Goal: Task Accomplishment & Management: Manage account settings

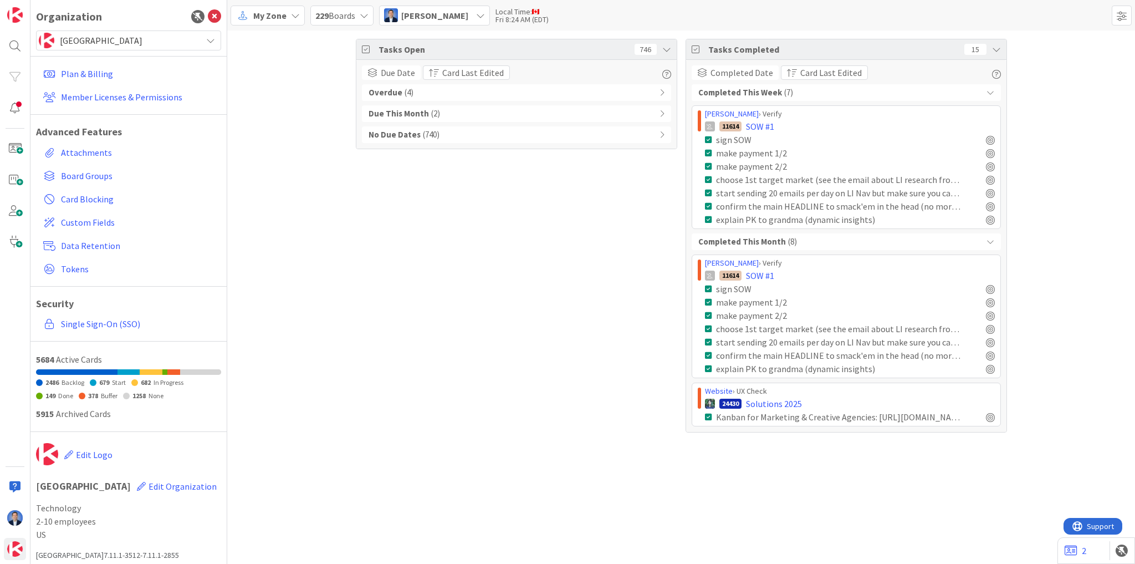
click at [86, 37] on span "[GEOGRAPHIC_DATA]" at bounding box center [128, 41] width 136 height 16
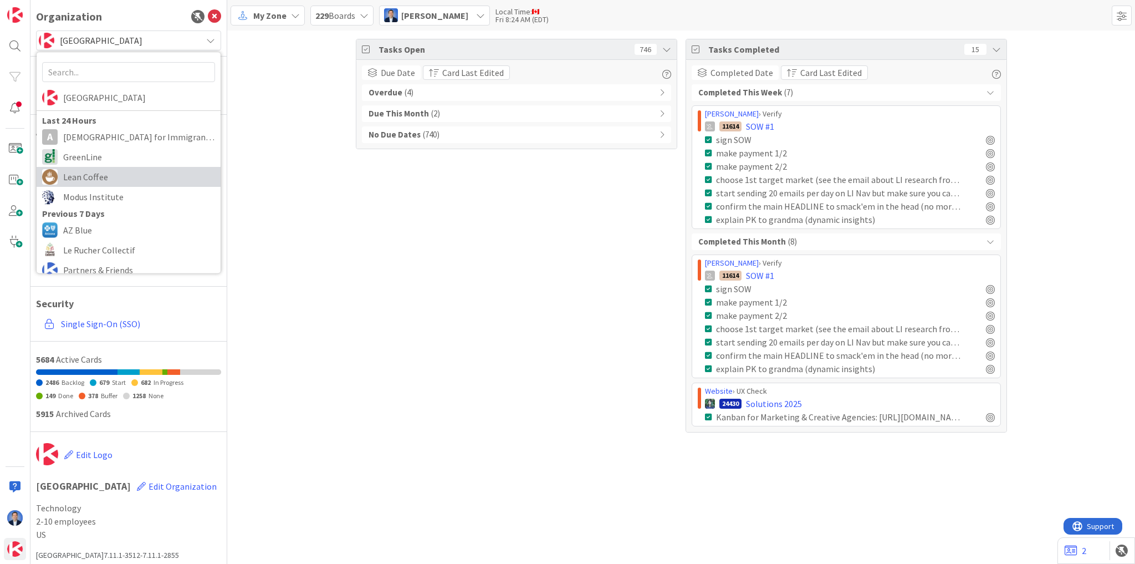
click at [92, 178] on span "Lean Coffee" at bounding box center [139, 177] width 152 height 17
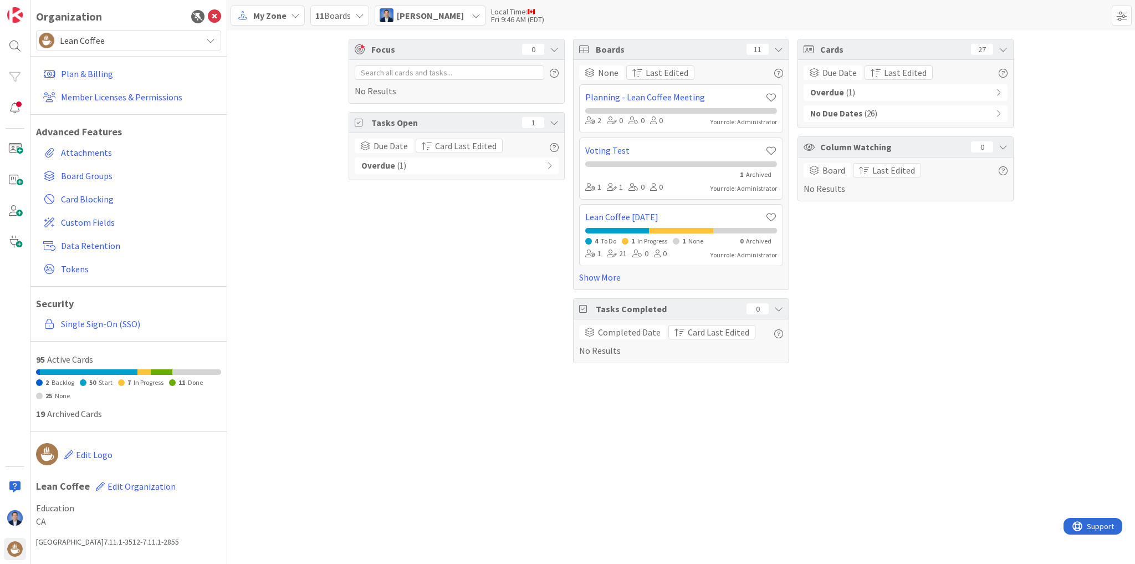
click at [275, 16] on span "My Zone" at bounding box center [269, 15] width 33 height 13
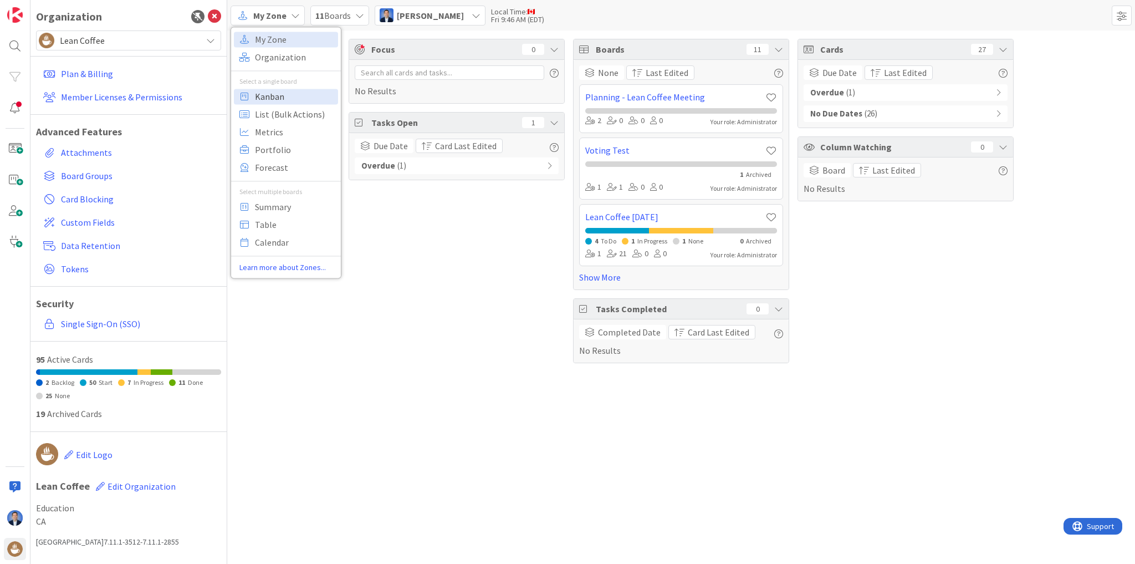
click at [280, 95] on span "Kanban" at bounding box center [295, 96] width 80 height 17
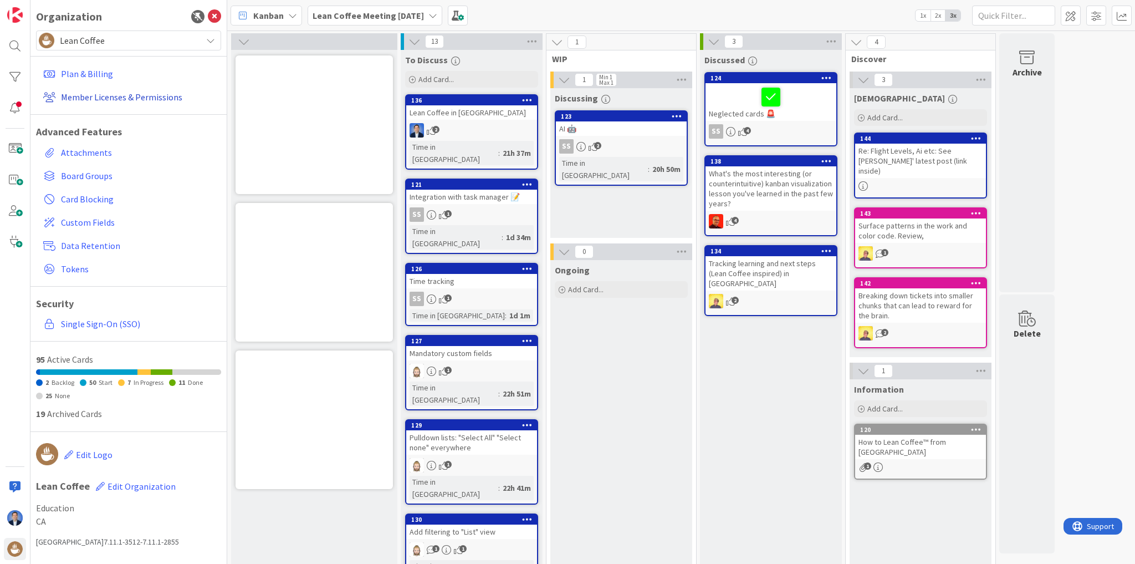
click at [150, 93] on link "Member Licenses & Permissions" at bounding box center [130, 97] width 182 height 20
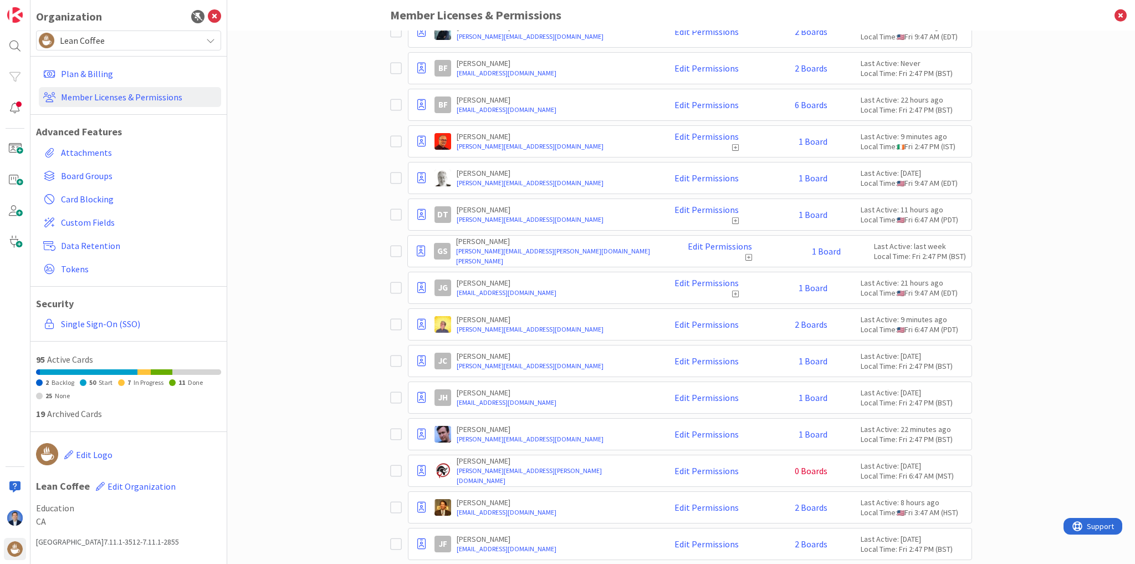
scroll to position [310, 0]
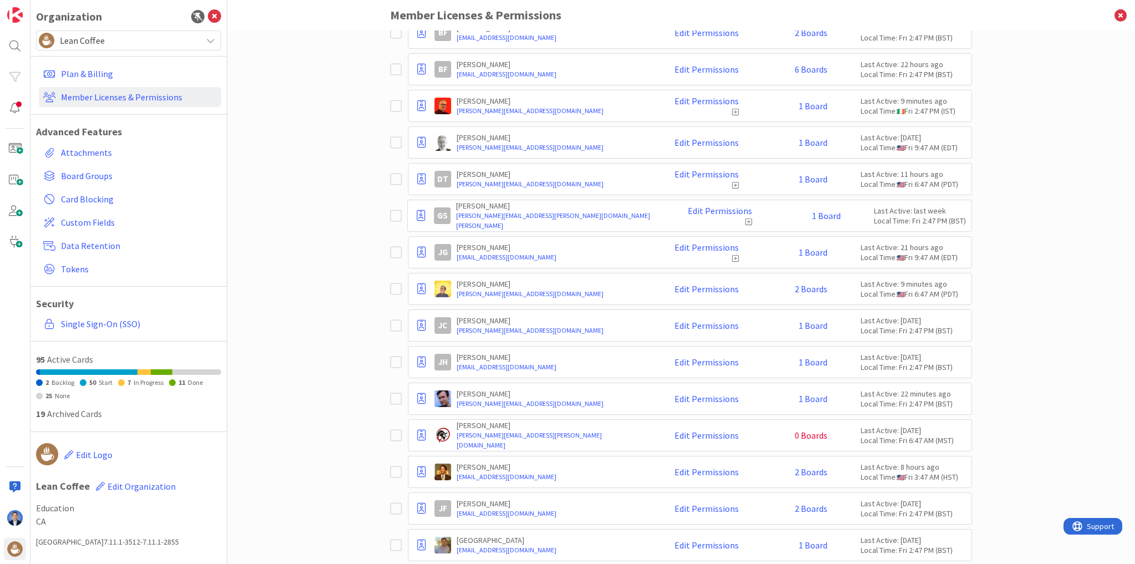
click at [391, 105] on icon at bounding box center [396, 105] width 12 height 13
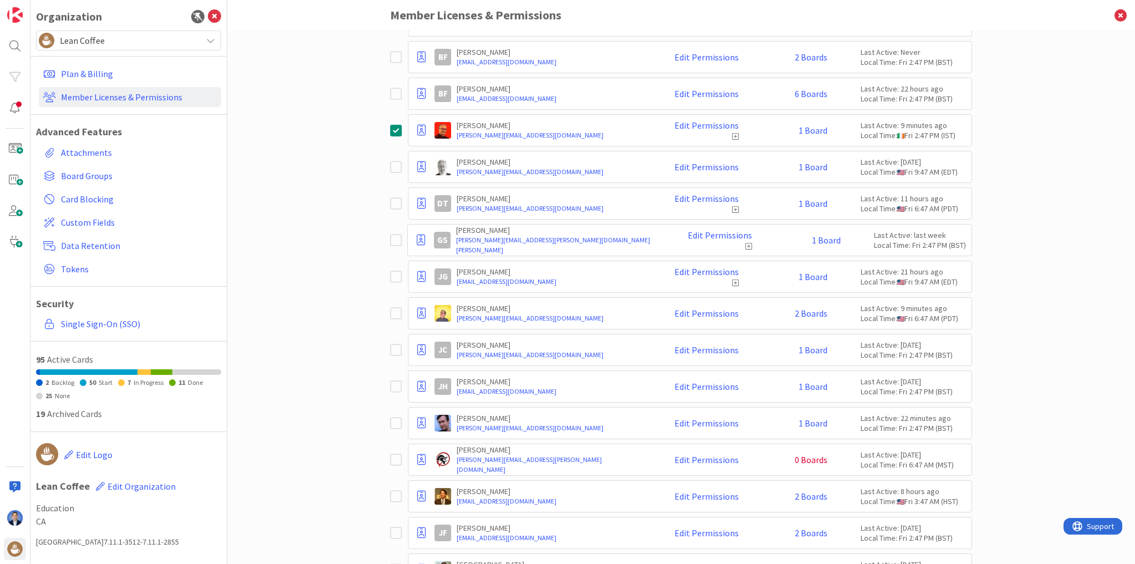
scroll to position [335, 0]
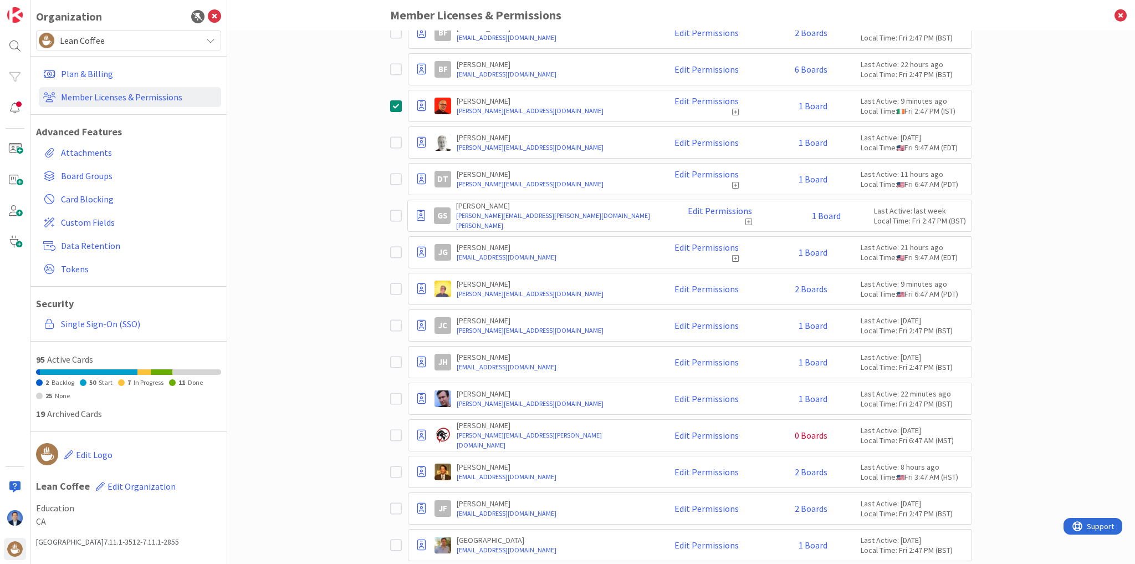
click at [393, 141] on icon at bounding box center [396, 142] width 12 height 13
click at [390, 177] on icon at bounding box center [396, 178] width 12 height 13
click at [391, 216] on icon at bounding box center [396, 215] width 12 height 13
click at [394, 249] on icon at bounding box center [396, 252] width 12 height 13
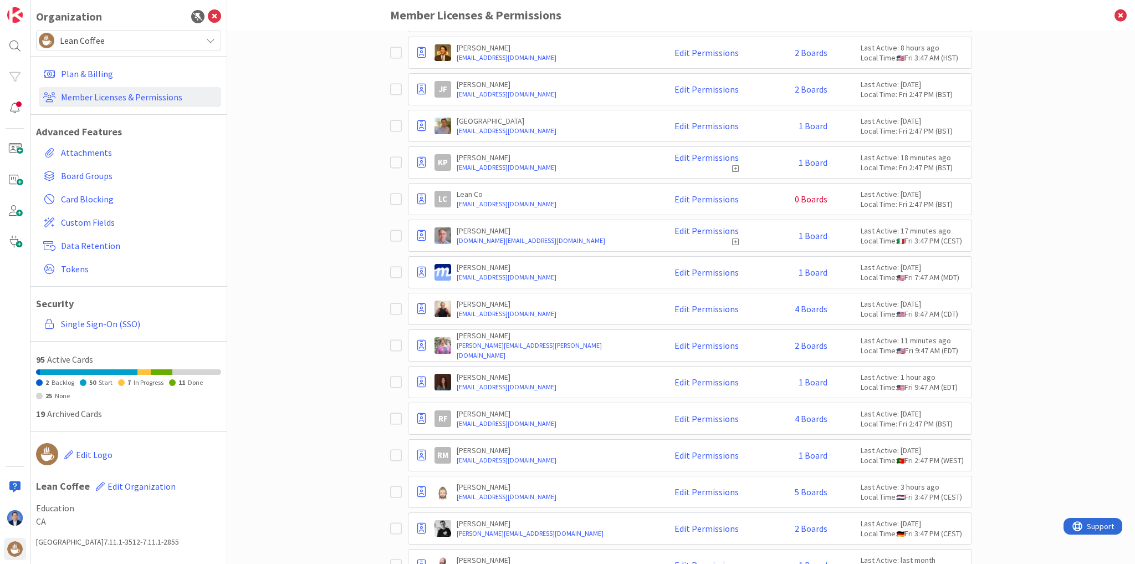
scroll to position [778, 0]
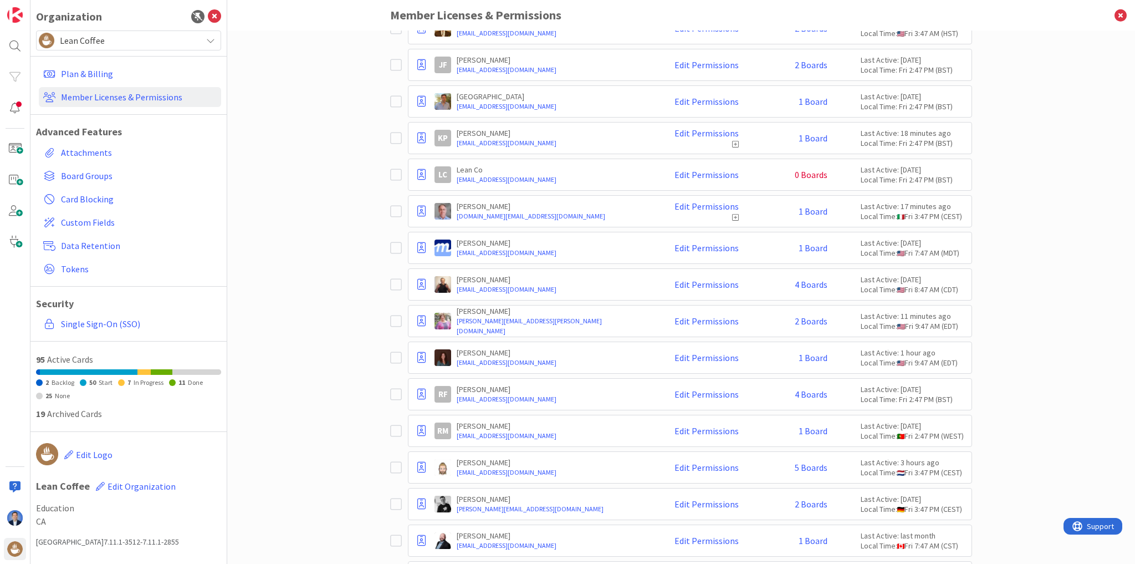
click at [390, 132] on icon at bounding box center [396, 137] width 12 height 13
click at [392, 212] on div "[PERSON_NAME] Re [DOMAIN_NAME][EMAIL_ADDRESS][DOMAIN_NAME] Edit Permissions 1 B…" at bounding box center [681, 211] width 582 height 32
click at [394, 207] on icon at bounding box center [396, 211] width 12 height 13
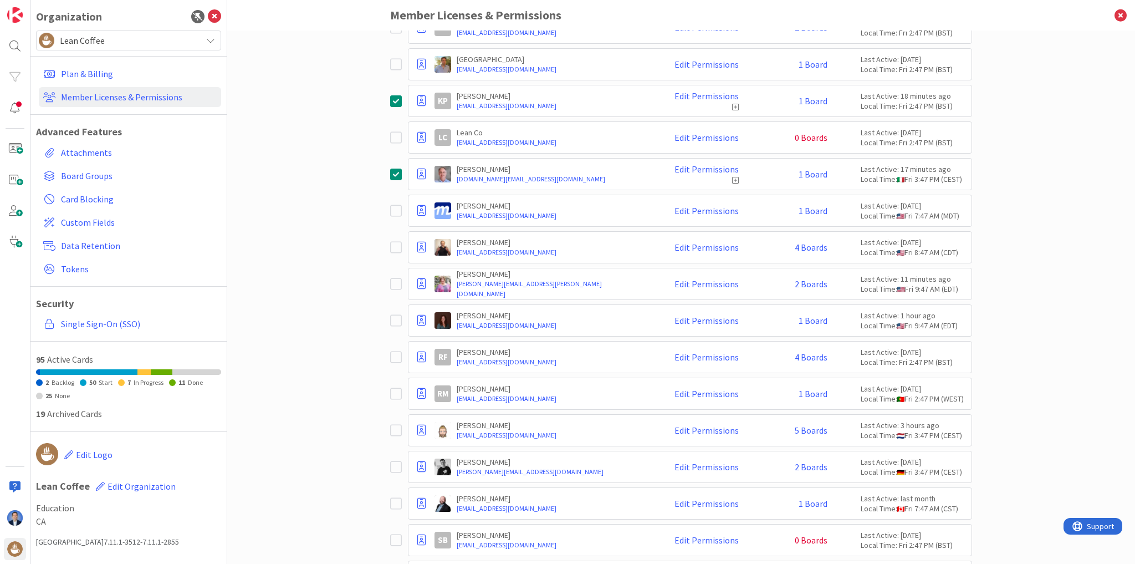
scroll to position [867, 0]
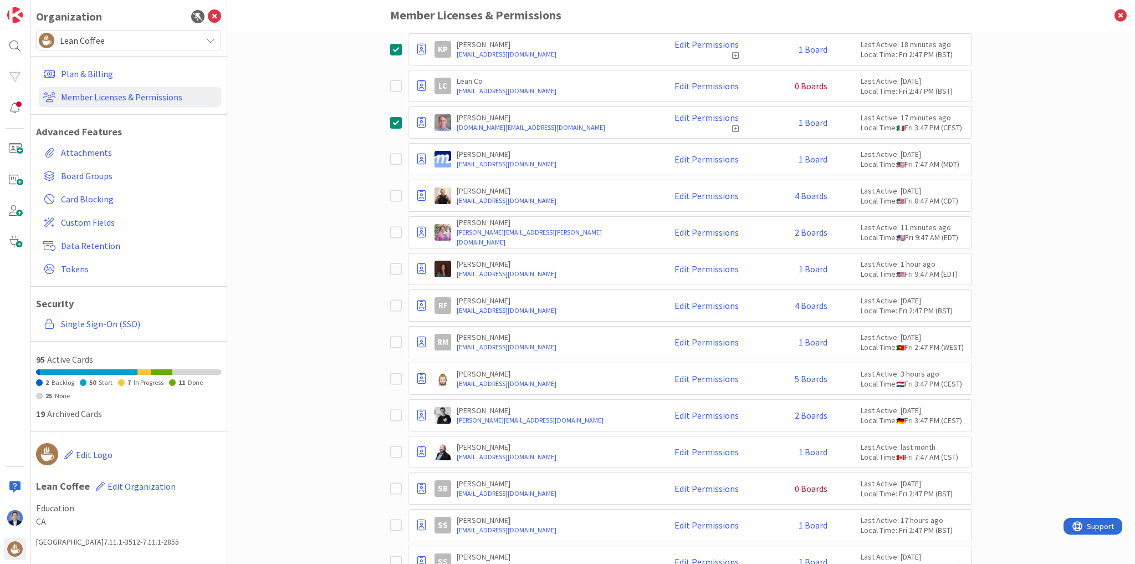
click at [395, 152] on icon at bounding box center [396, 158] width 12 height 13
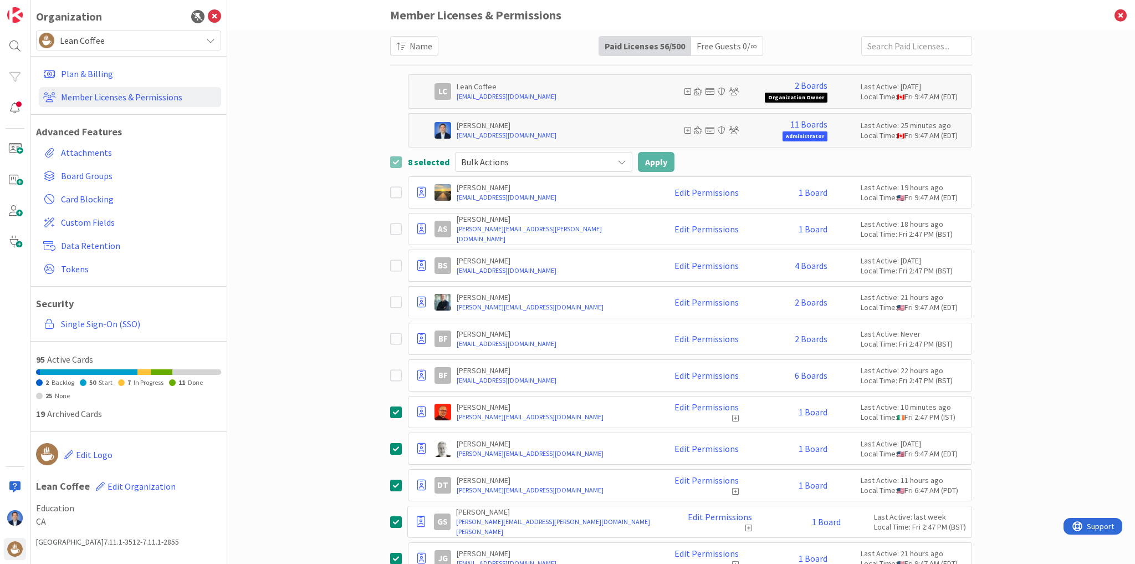
scroll to position [0, 0]
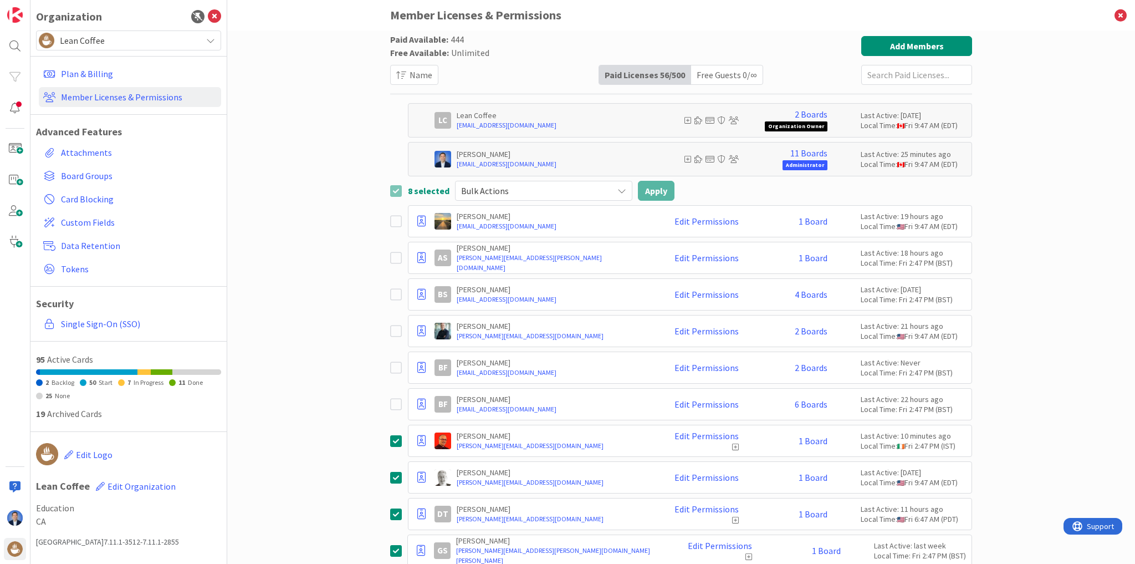
click at [575, 190] on span "Bulk Actions" at bounding box center [534, 191] width 146 height 16
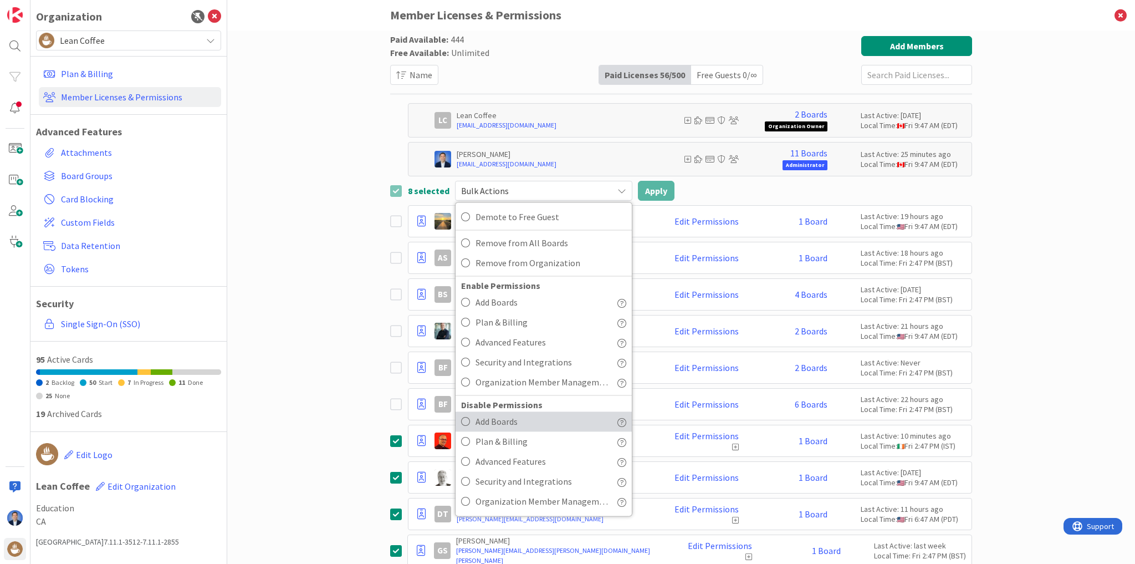
click at [551, 423] on span "Add Boards" at bounding box center [543, 421] width 134 height 17
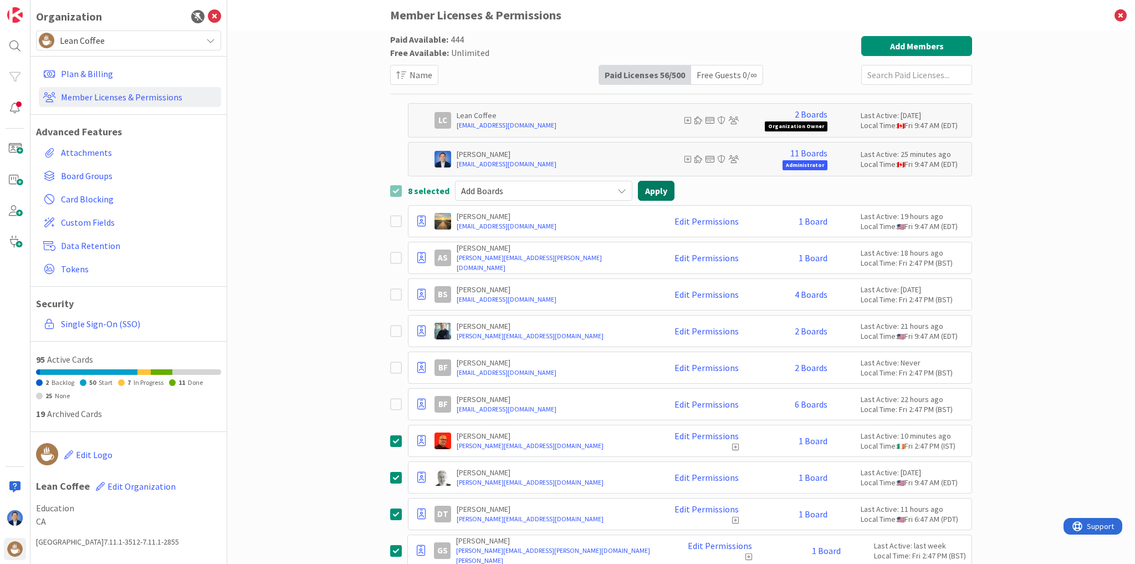
click at [645, 195] on button "Apply" at bounding box center [656, 191] width 37 height 20
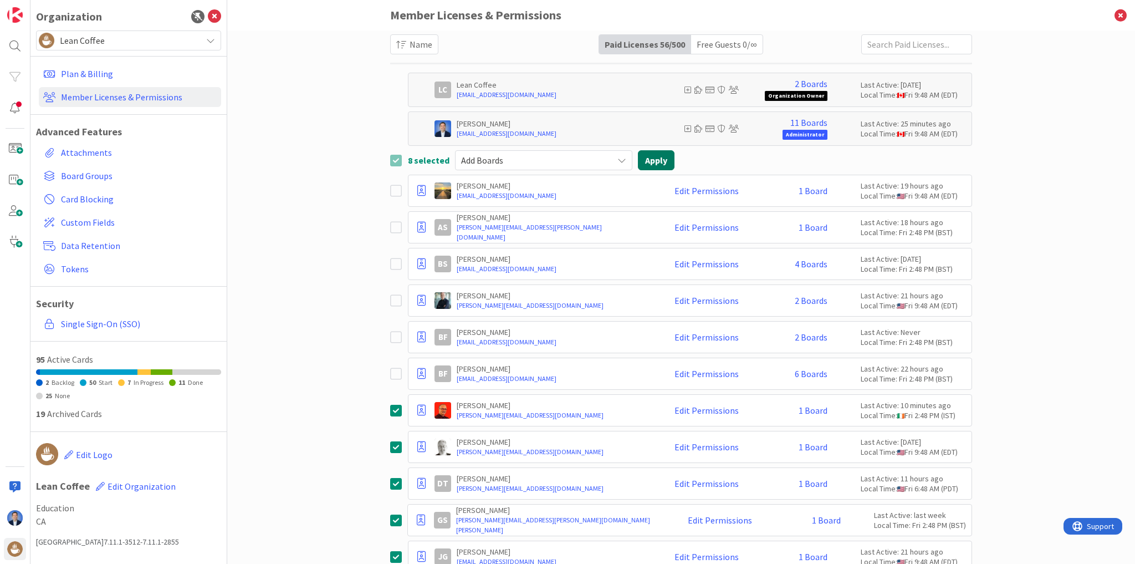
scroll to position [44, 0]
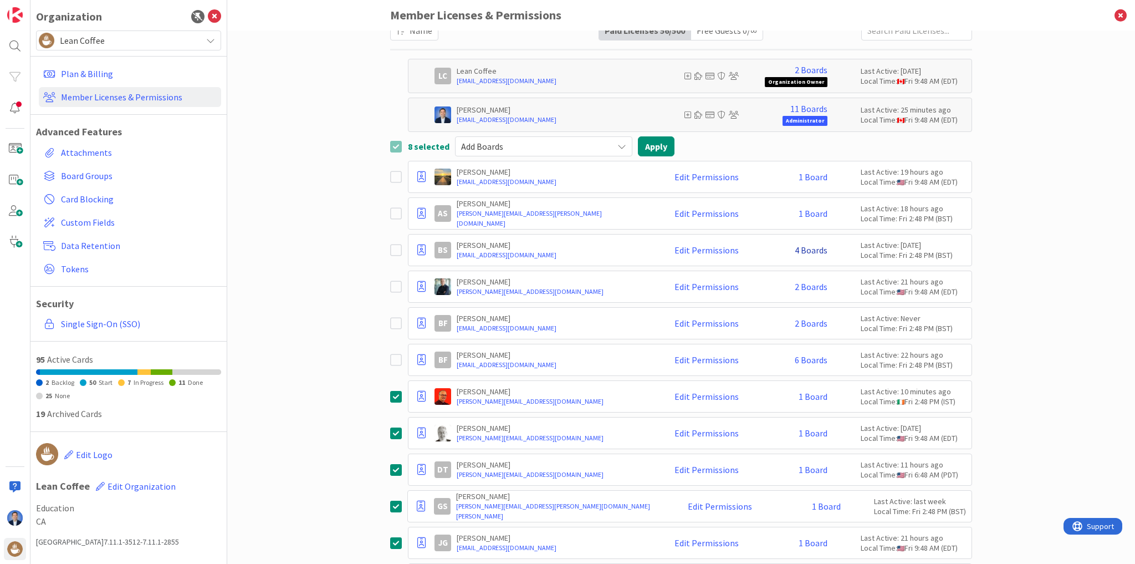
click at [808, 251] on link "4 Boards" at bounding box center [811, 250] width 33 height 10
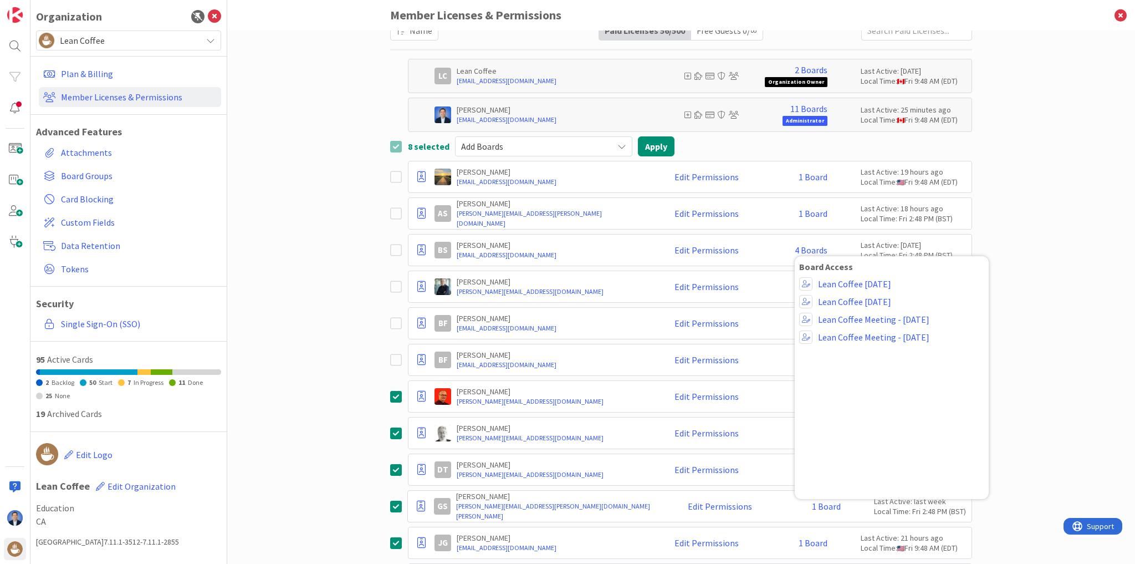
click at [1054, 202] on div "Paid Available: 444 Free Available: Unlimited Name Paid Licenses 56 / 500 Free …" at bounding box center [681, 296] width 908 height 533
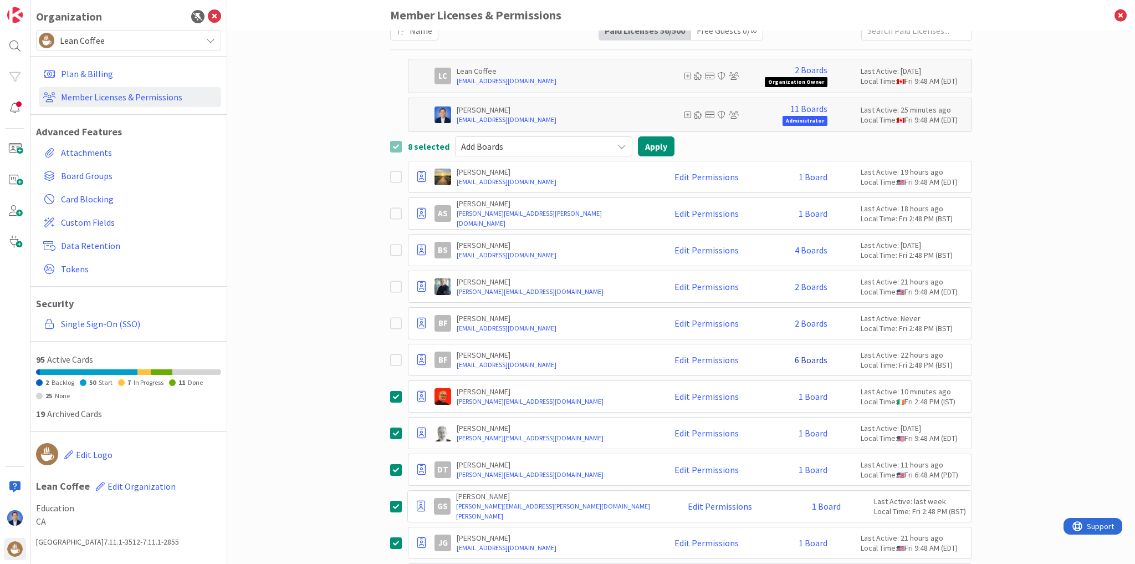
click at [810, 355] on link "6 Boards" at bounding box center [811, 360] width 33 height 10
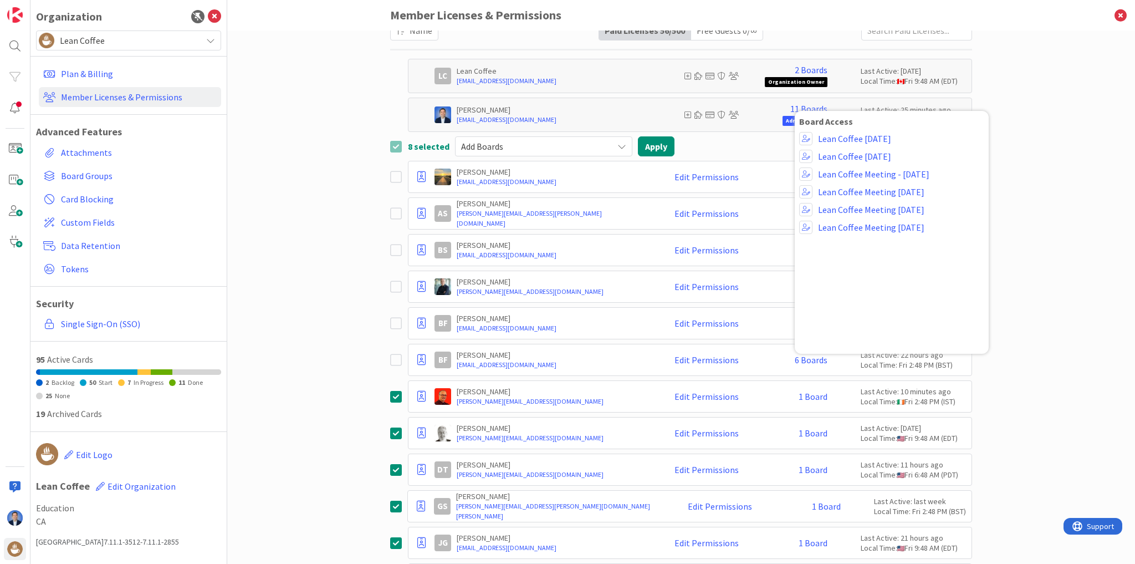
click at [1047, 281] on div "Paid Available: 444 Free Available: Unlimited Name Paid Licenses 56 / 500 Free …" at bounding box center [681, 296] width 908 height 533
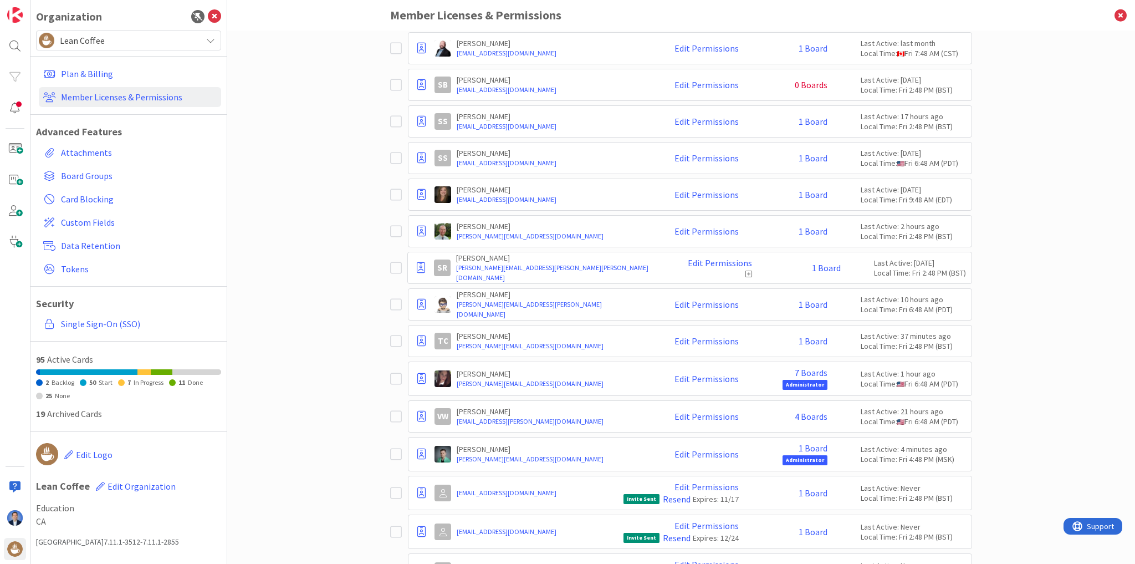
scroll to position [1260, 0]
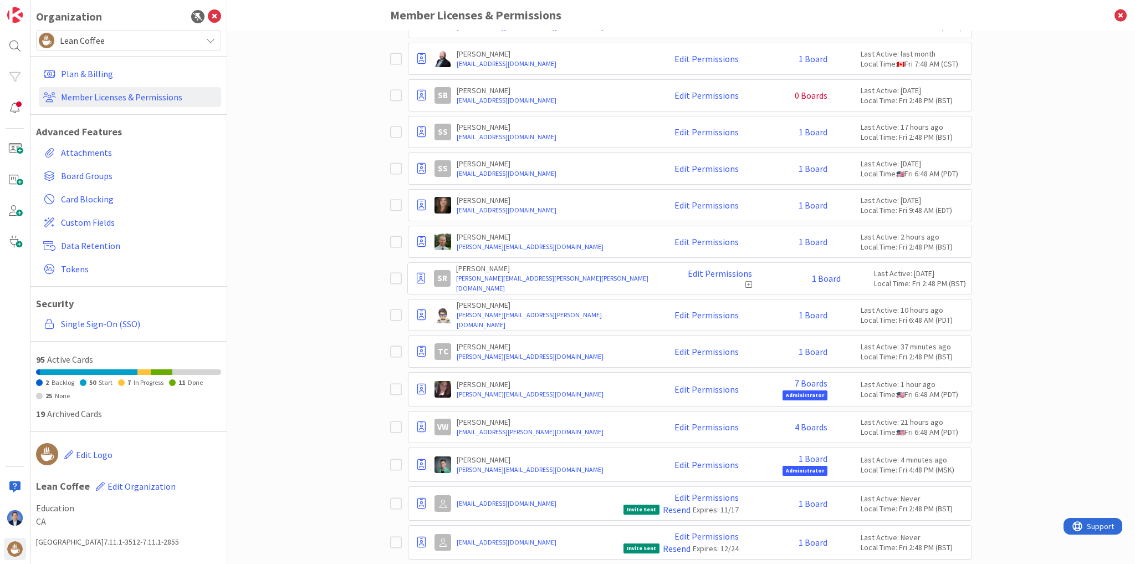
click at [390, 272] on icon at bounding box center [396, 278] width 12 height 13
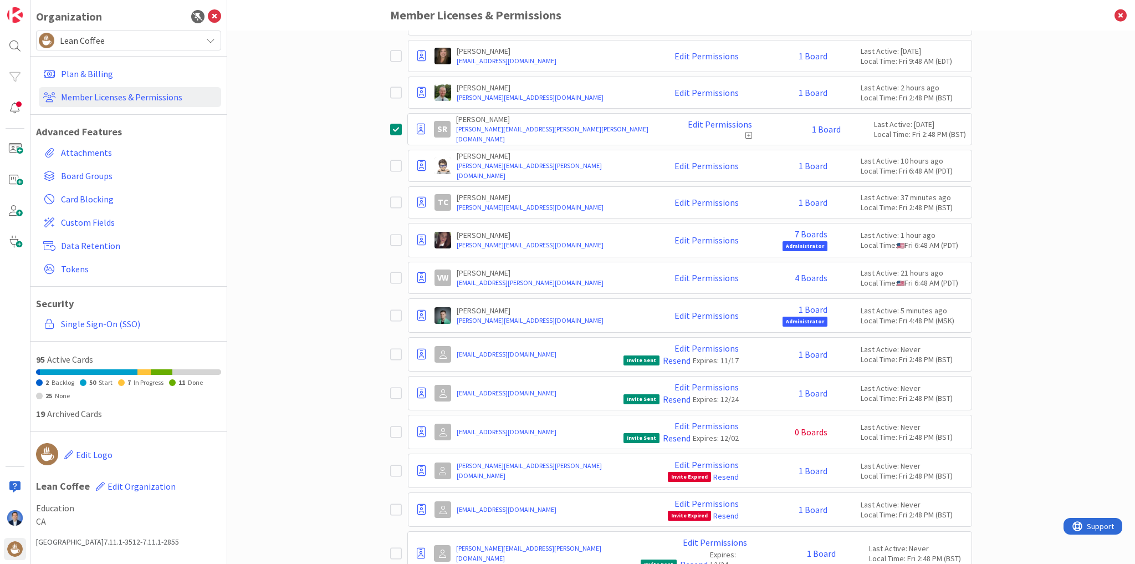
scroll to position [1393, 0]
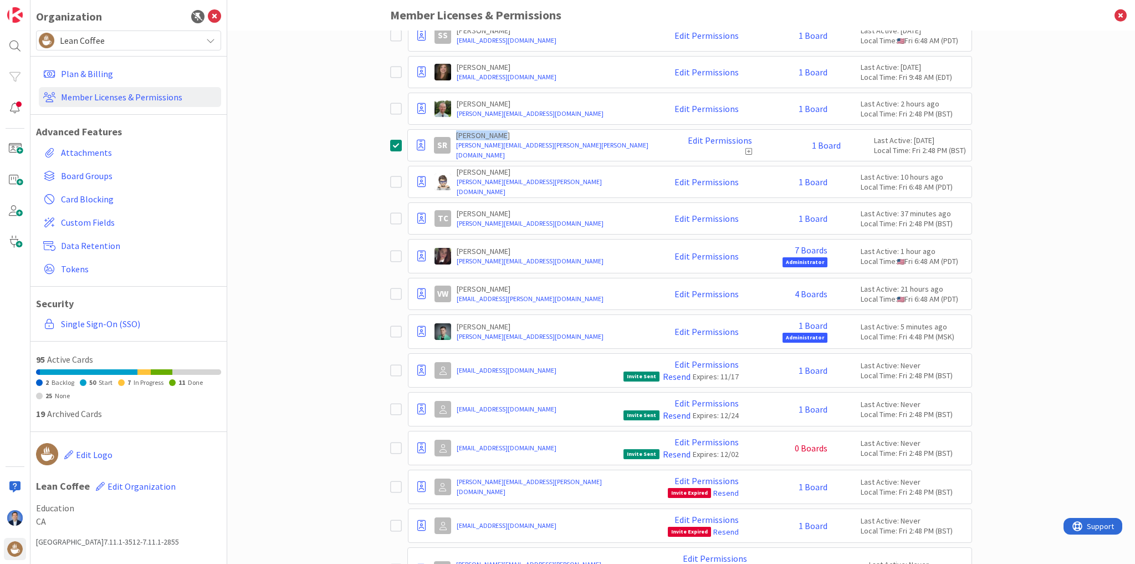
drag, startPoint x: 505, startPoint y: 130, endPoint x: 453, endPoint y: 134, distance: 51.7
click at [456, 134] on p "[PERSON_NAME]" at bounding box center [559, 135] width 207 height 10
copy p "[PERSON_NAME]"
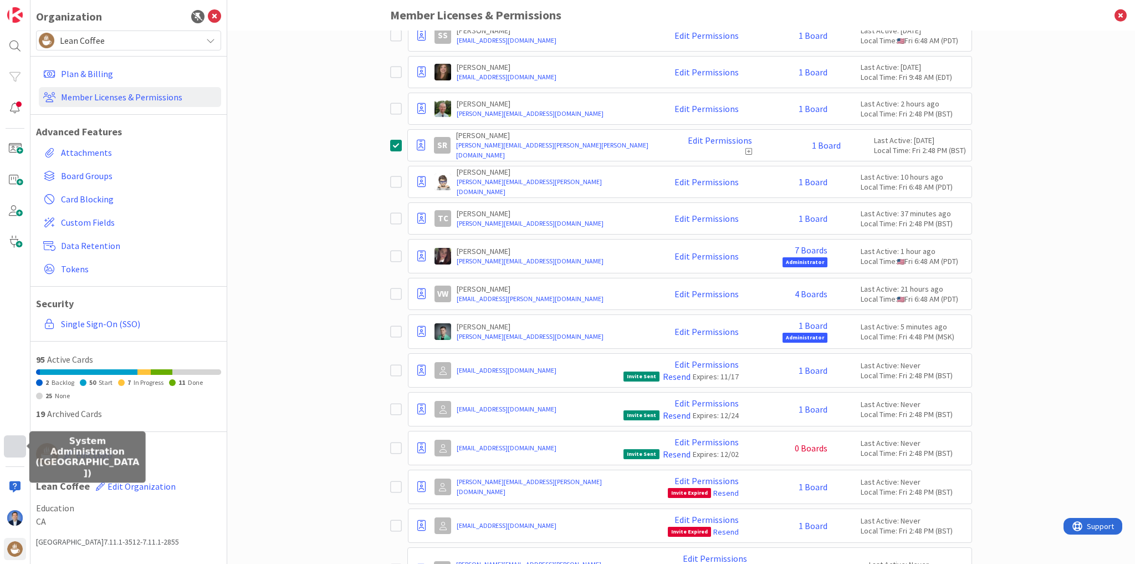
click at [18, 445] on div at bounding box center [15, 446] width 22 height 22
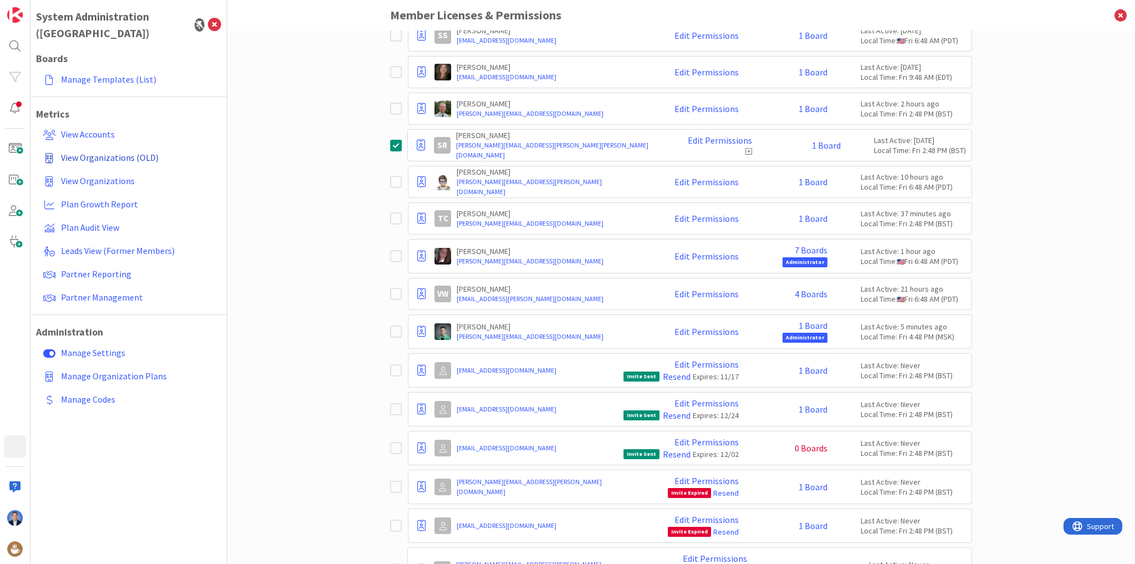
click at [110, 152] on span "View Organizations (OLD)" at bounding box center [110, 157] width 98 height 11
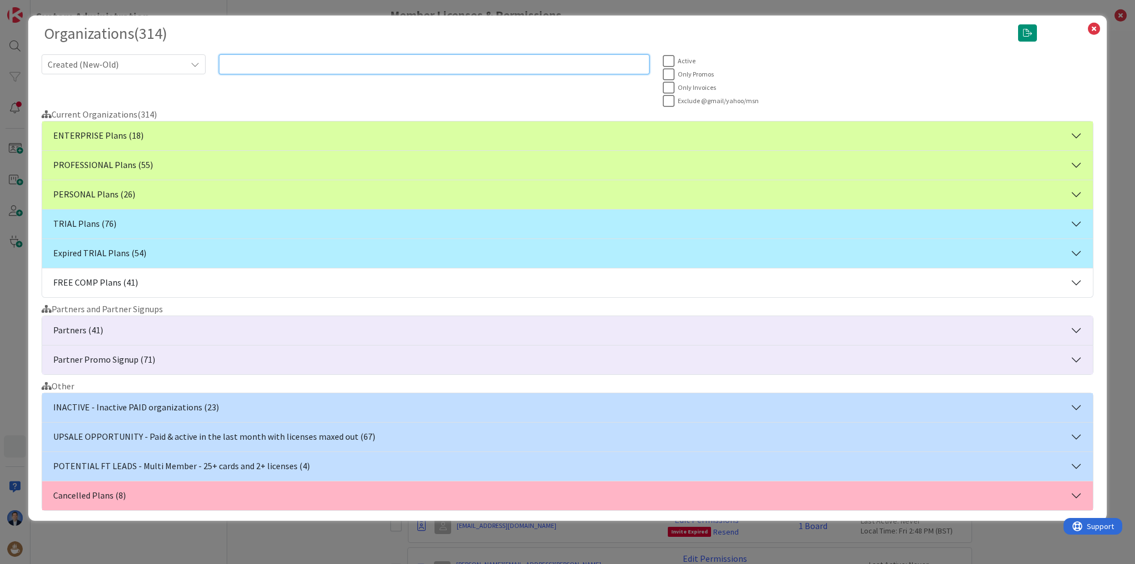
click at [304, 67] on input "text" at bounding box center [434, 64] width 431 height 20
paste input "[PERSON_NAME]"
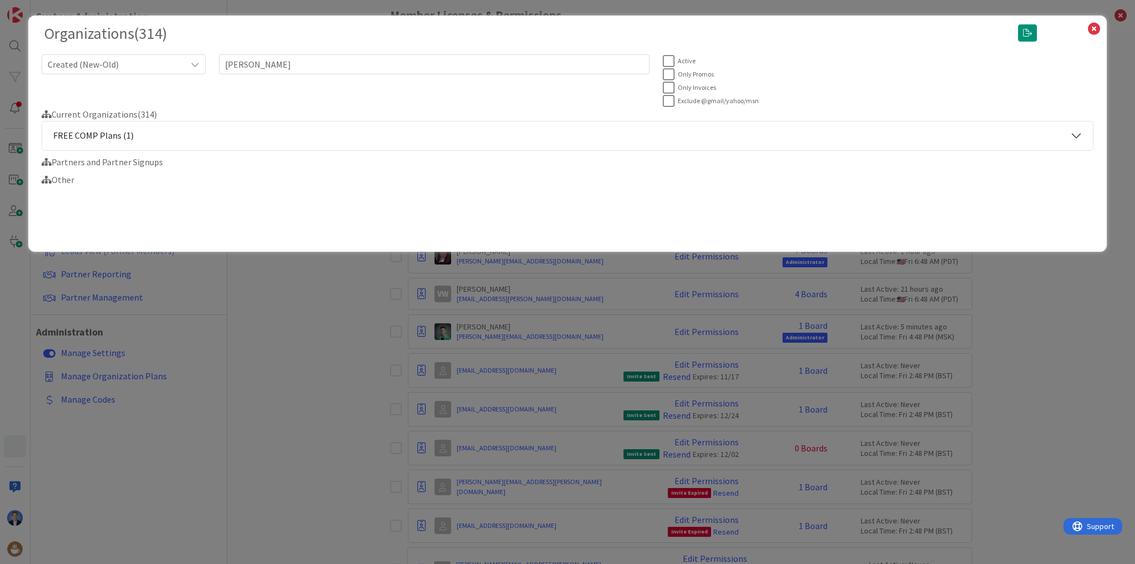
click at [224, 136] on button "FREE COMP Plans (1)" at bounding box center [567, 135] width 1051 height 29
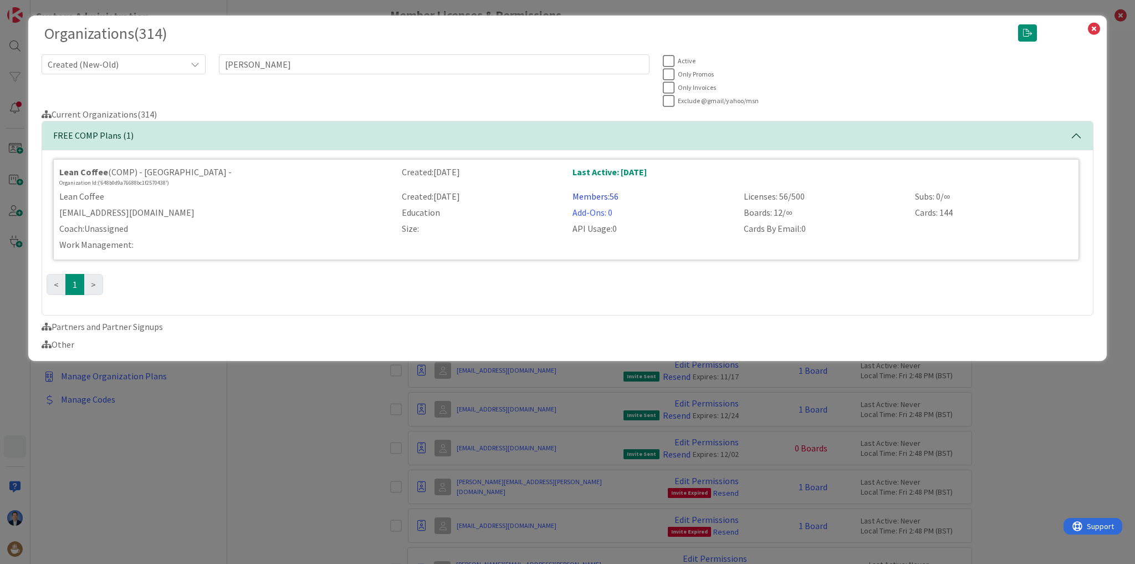
click at [588, 195] on link "Members: 56" at bounding box center [596, 196] width 46 height 11
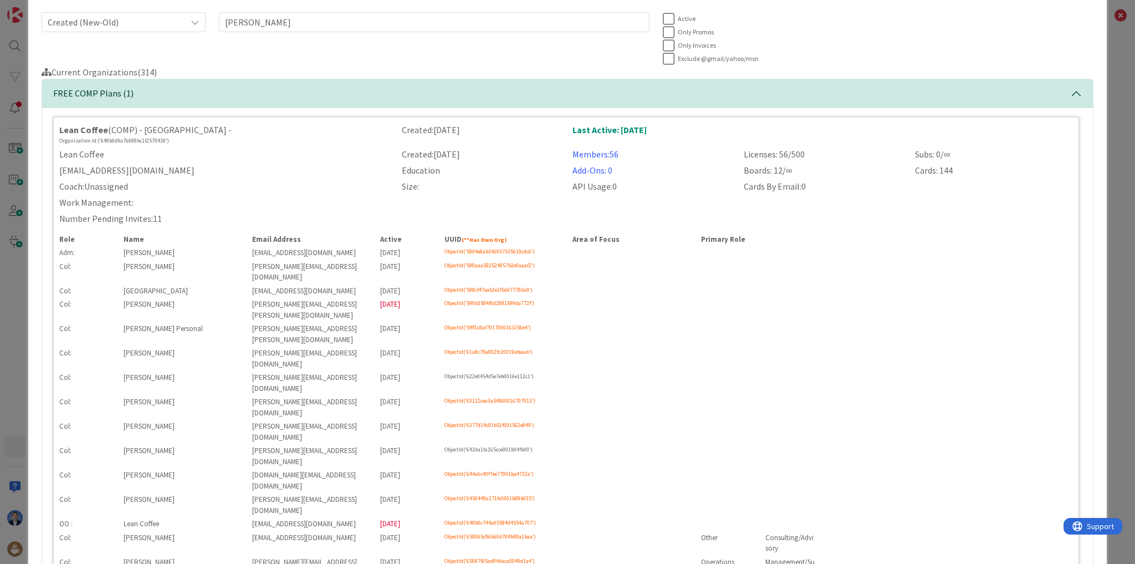
scroll to position [0, 0]
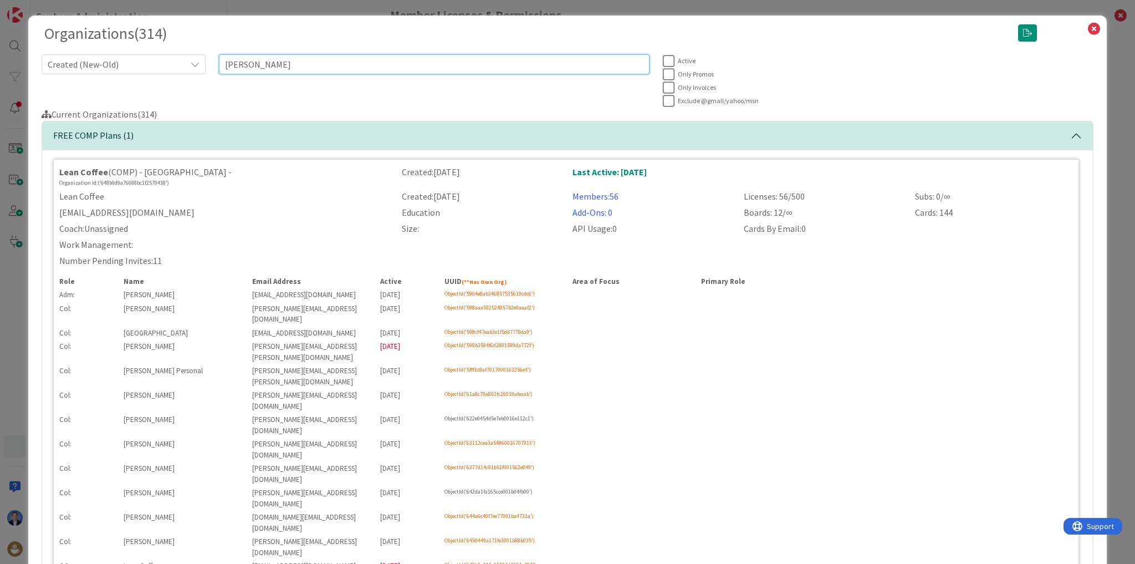
click at [242, 61] on input "[PERSON_NAME]" at bounding box center [434, 64] width 431 height 20
click at [276, 62] on input "[PERSON_NAME]" at bounding box center [434, 64] width 431 height 20
type input "[PERSON_NAME]"
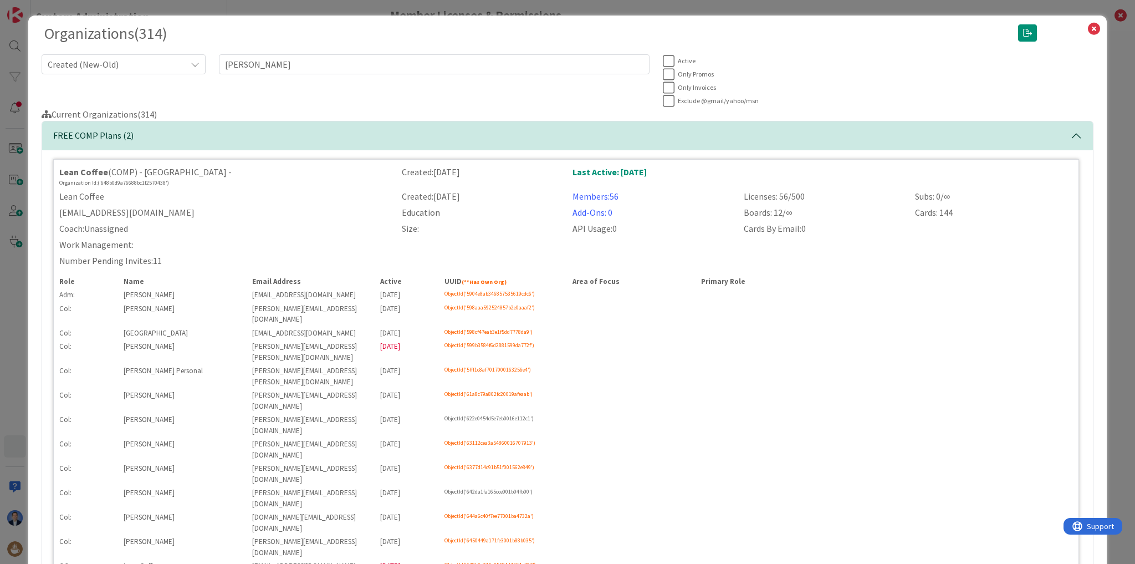
click at [142, 142] on button "FREE COMP Plans (2)" at bounding box center [567, 135] width 1051 height 29
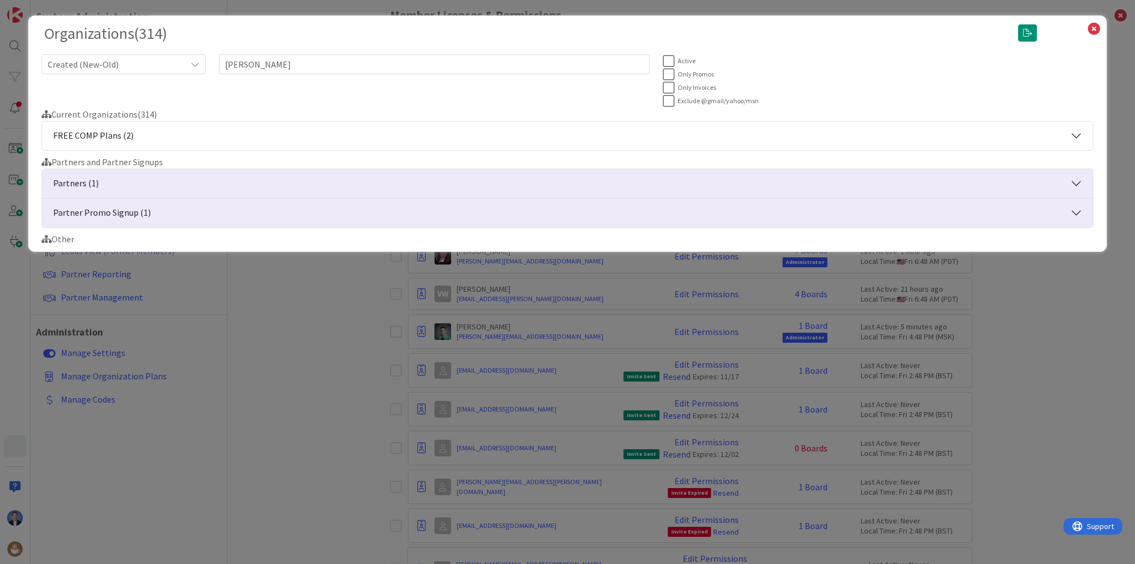
click at [123, 184] on button "Partners (1)" at bounding box center [567, 183] width 1051 height 29
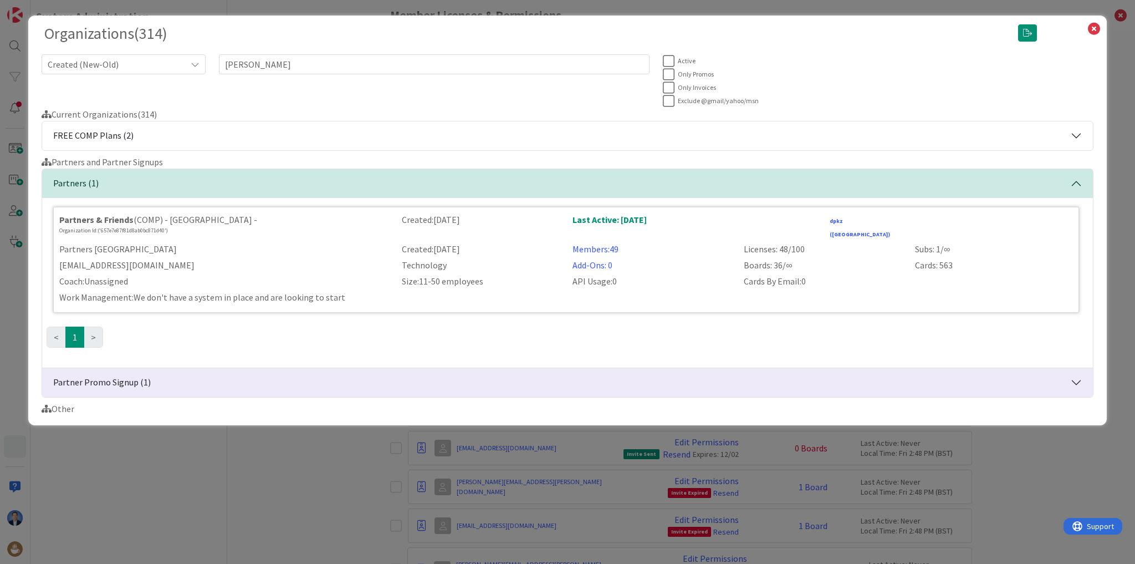
click at [142, 380] on button "Partner Promo Signup (1)" at bounding box center [567, 382] width 1051 height 29
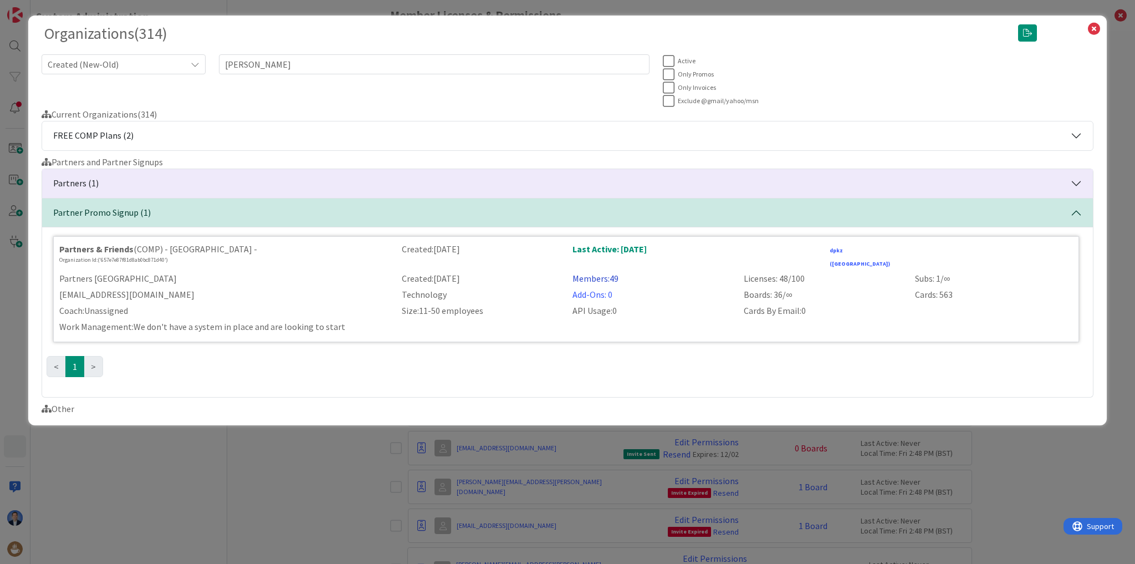
click at [599, 273] on link "Members: 49" at bounding box center [596, 278] width 46 height 11
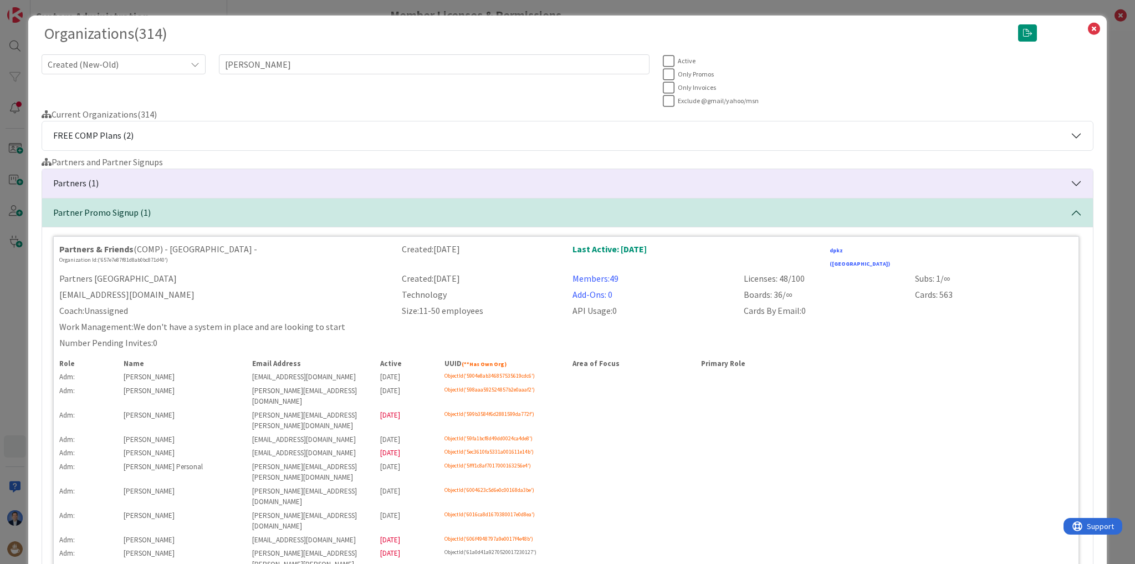
click at [121, 175] on button "Partners (1)" at bounding box center [567, 183] width 1051 height 29
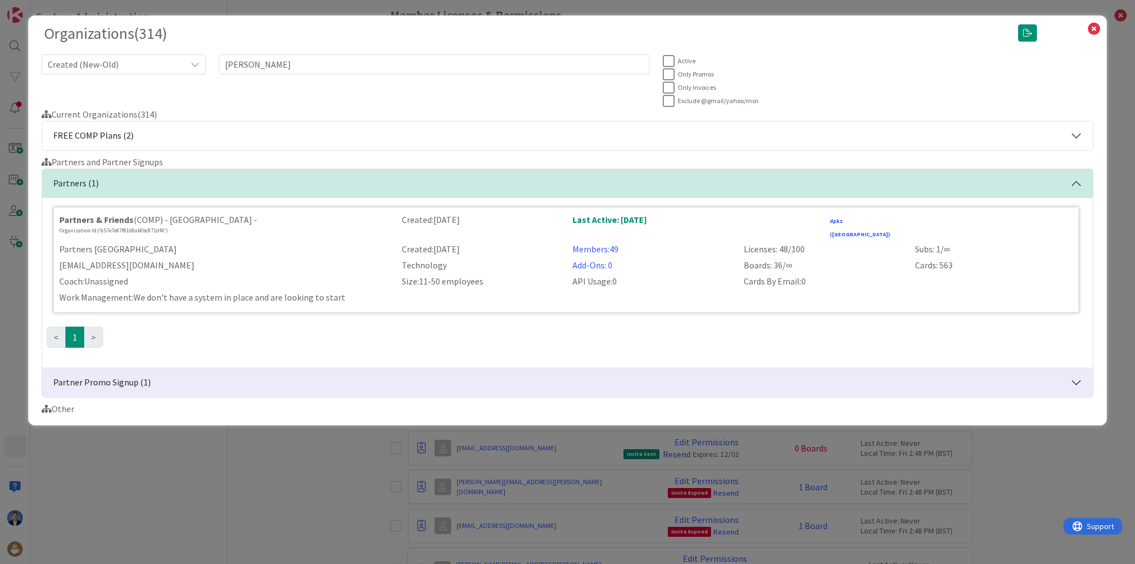
click at [295, 138] on button "FREE COMP Plans (2)" at bounding box center [567, 135] width 1051 height 29
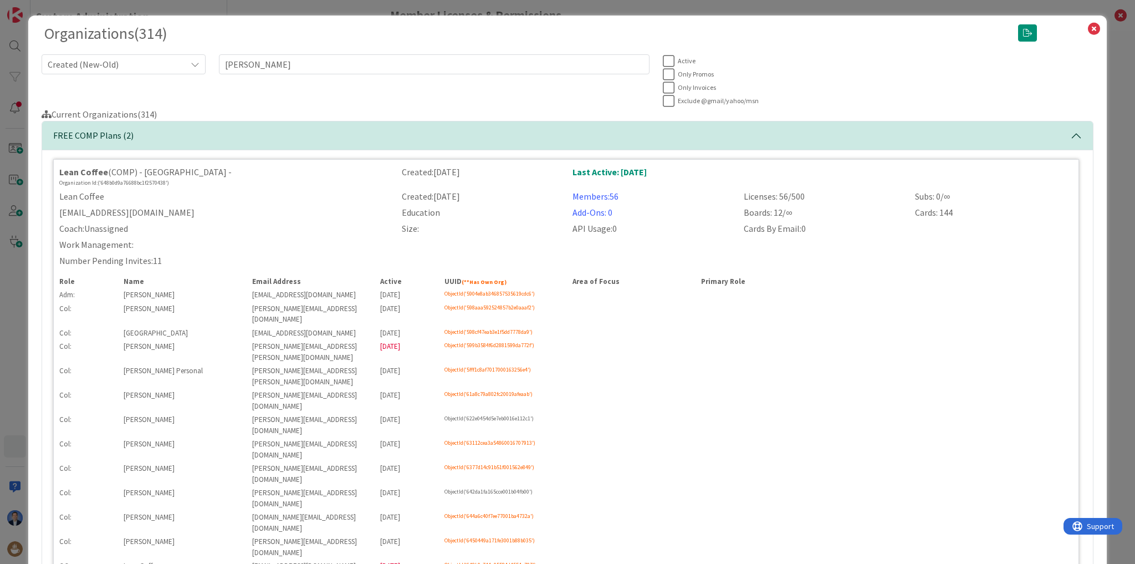
click at [176, 165] on div "Lean Coffee (COMP) - [GEOGRAPHIC_DATA] -" at bounding box center [223, 171] width 329 height 13
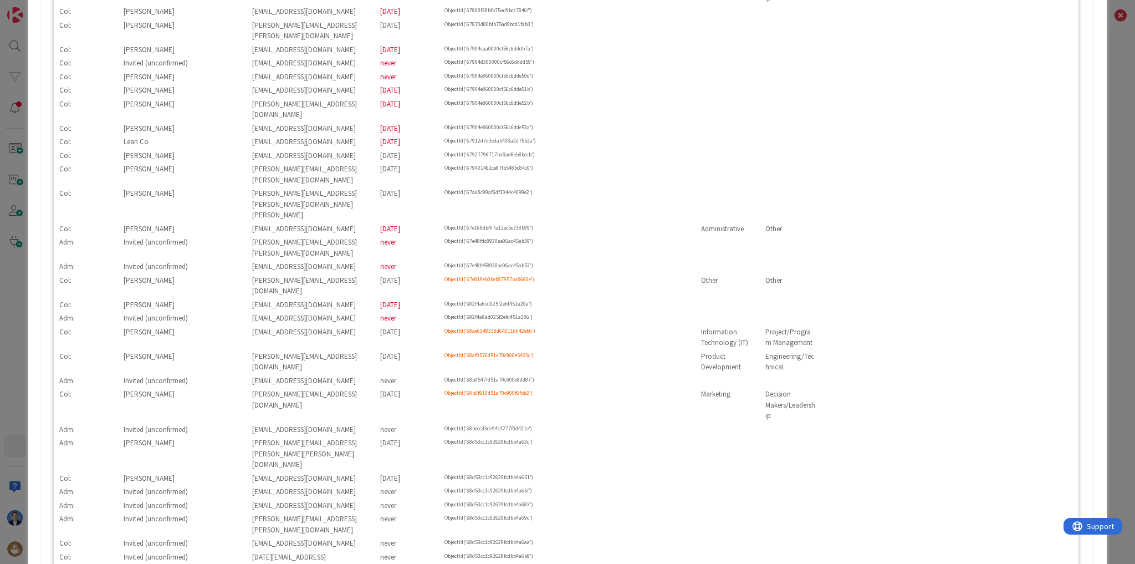
scroll to position [1107, 0]
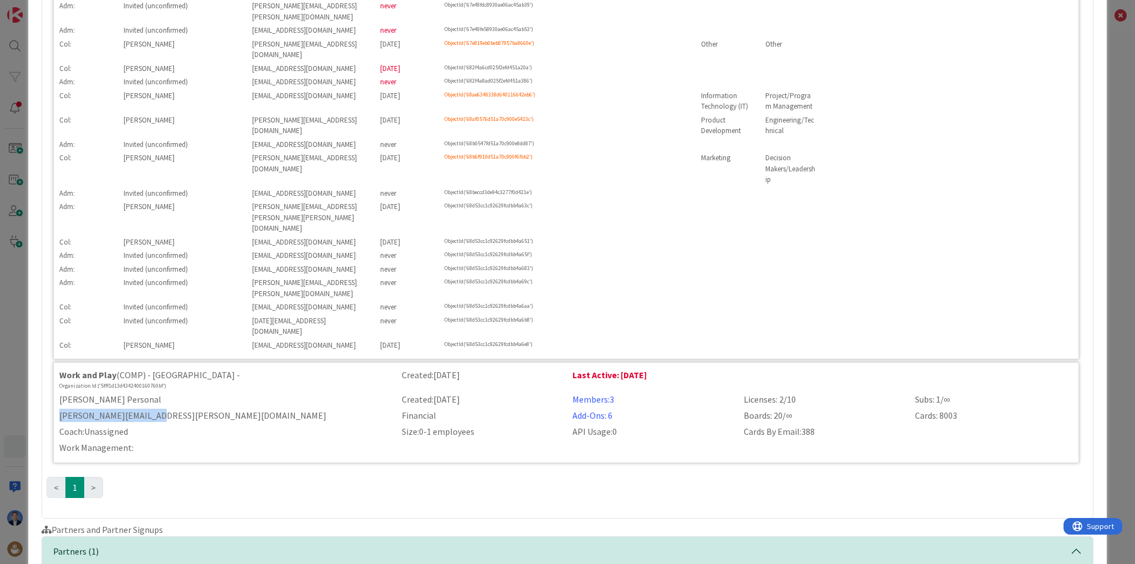
drag, startPoint x: 182, startPoint y: 180, endPoint x: 55, endPoint y: 180, distance: 126.4
click at [55, 409] on div "[PERSON_NAME][EMAIL_ADDRESS][PERSON_NAME][DOMAIN_NAME]" at bounding box center [224, 415] width 343 height 13
copy div "[PERSON_NAME][EMAIL_ADDRESS][PERSON_NAME][DOMAIN_NAME]"
click at [18, 331] on div "Organizations ( 314 ) Created (New-Old) [PERSON_NAME] Active Only Promos Only I…" at bounding box center [567, 282] width 1135 height 564
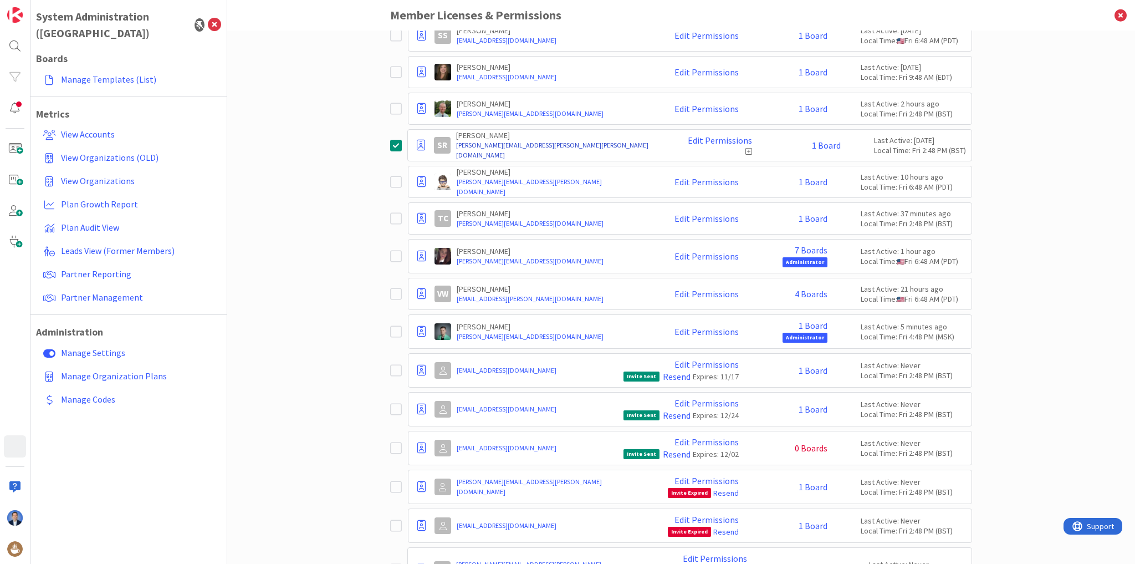
click at [541, 140] on link "[PERSON_NAME][EMAIL_ADDRESS][PERSON_NAME][PERSON_NAME][DOMAIN_NAME]" at bounding box center [559, 150] width 207 height 20
drag, startPoint x: 467, startPoint y: 143, endPoint x: 567, endPoint y: 147, distance: 100.4
click at [567, 147] on div "SR [PERSON_NAME] [PERSON_NAME][EMAIL_ADDRESS][PERSON_NAME][PERSON_NAME][DOMAIN_…" at bounding box center [689, 145] width 565 height 32
copy link "[PERSON_NAME][EMAIL_ADDRESS][PERSON_NAME][PERSON_NAME][DOMAIN_NAME]"
click at [703, 135] on link "Edit Permissions" at bounding box center [720, 140] width 64 height 10
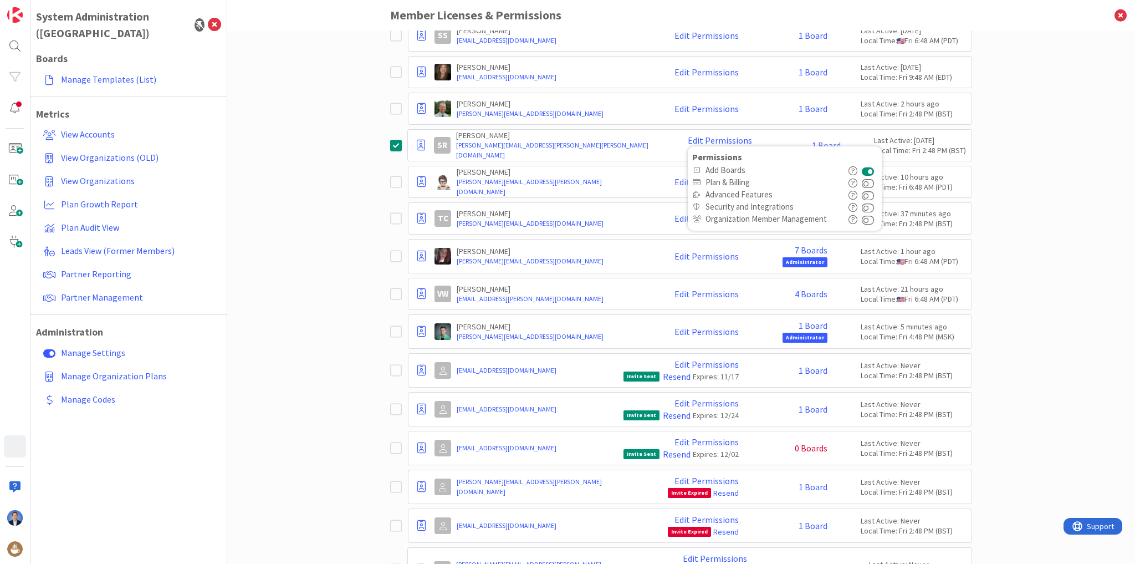
click at [862, 164] on button at bounding box center [868, 170] width 13 height 12
click at [1071, 207] on div "Paid Available: 444 Free Available: Unlimited Name Paid Licenses 56 / 500 Free …" at bounding box center [681, 296] width 908 height 533
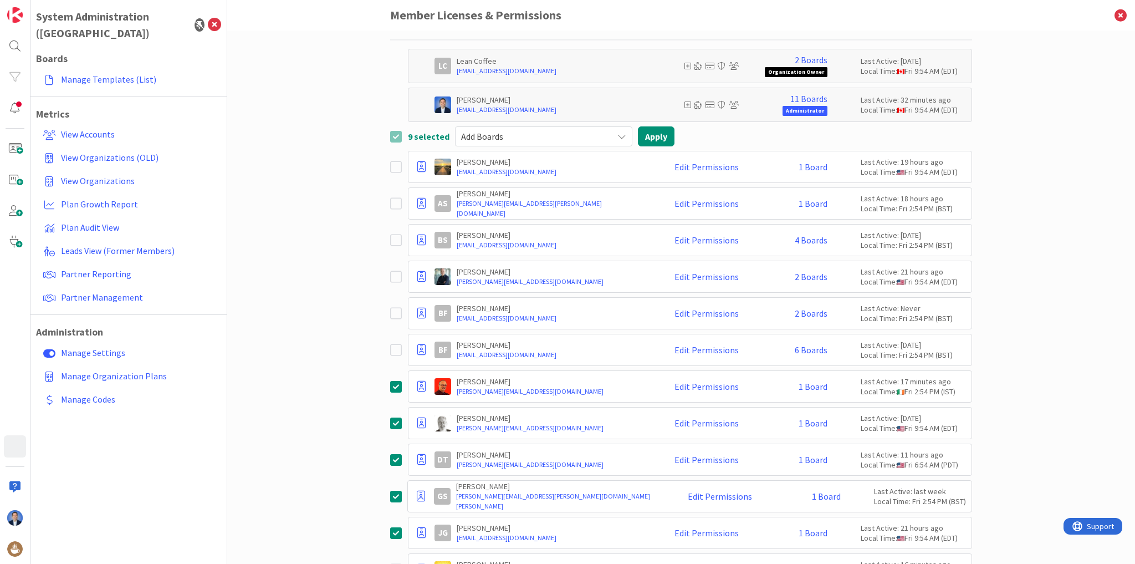
scroll to position [0, 0]
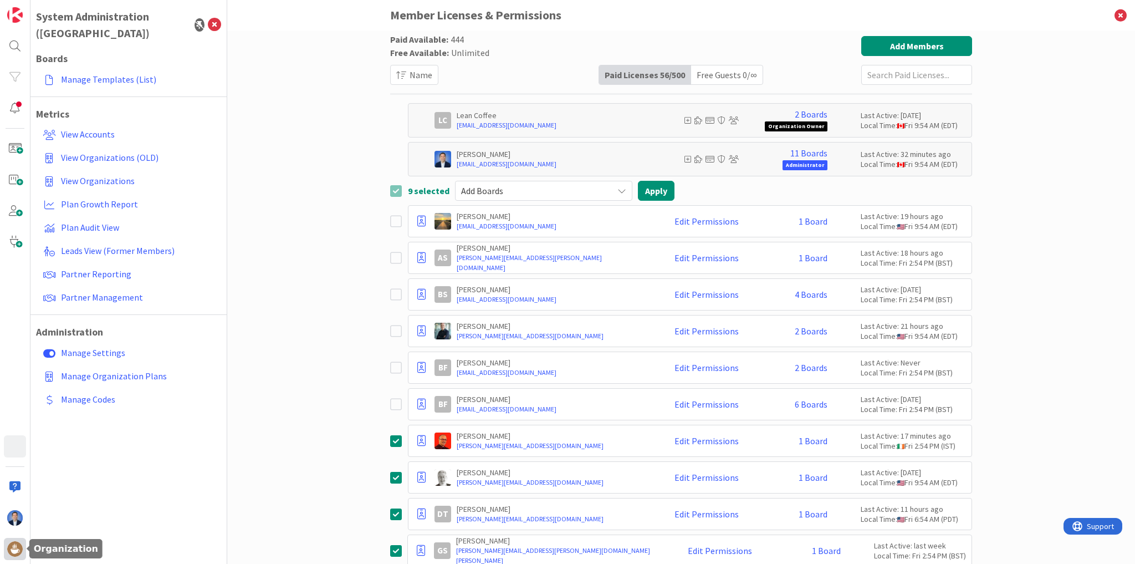
click at [23, 545] on div at bounding box center [15, 549] width 22 height 22
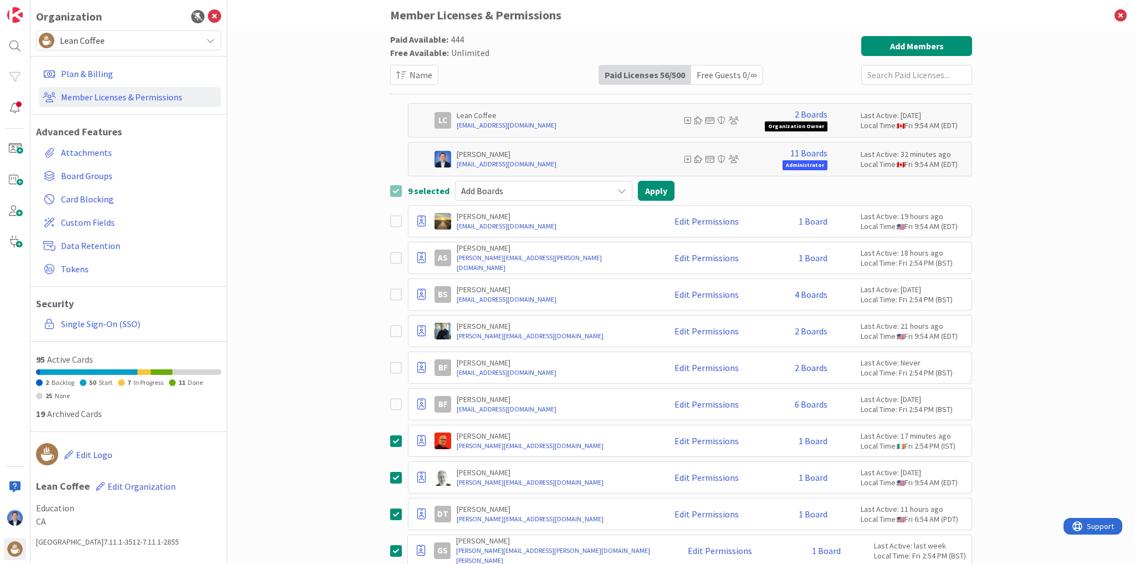
click at [130, 40] on span "Lean Coffee" at bounding box center [128, 41] width 136 height 16
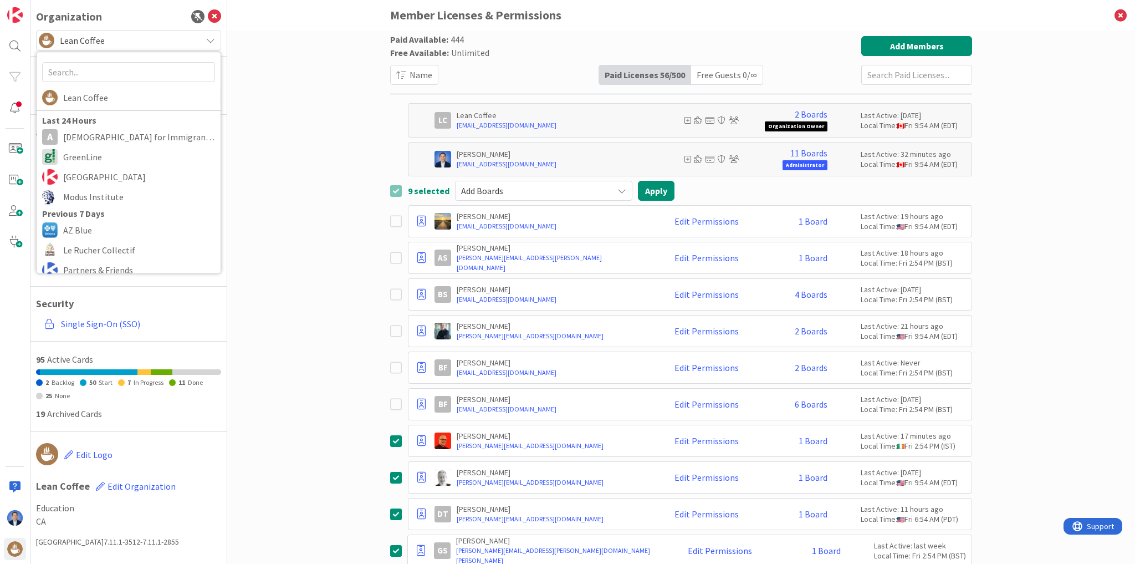
click at [231, 60] on div "Paid Available: 444 Free Available: Unlimited Name Paid Licenses 56 / 500 Free …" at bounding box center [681, 296] width 908 height 533
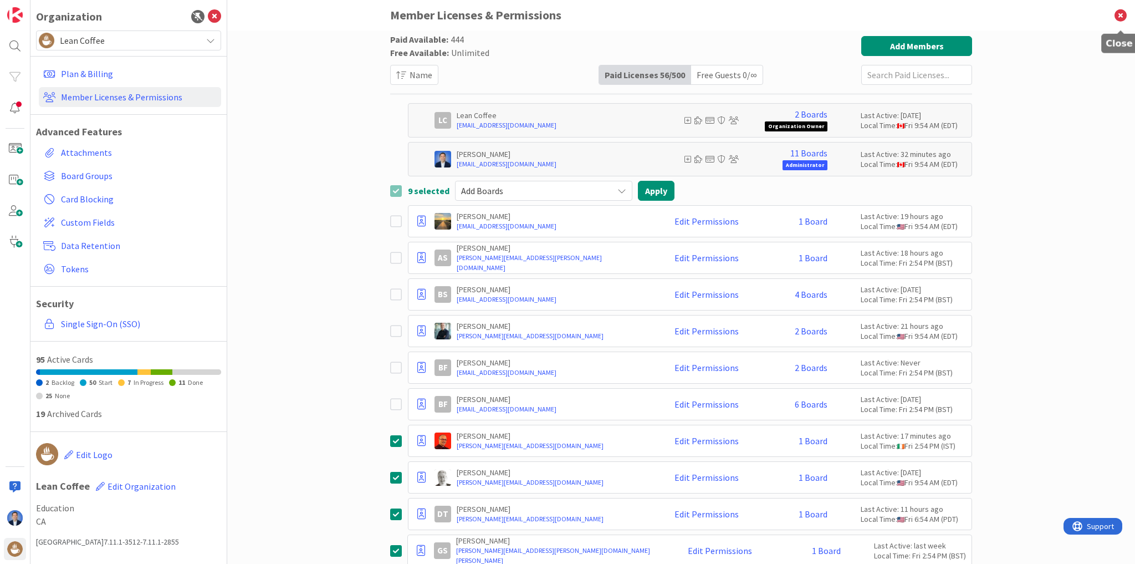
click at [1117, 13] on icon at bounding box center [1120, 15] width 29 height 30
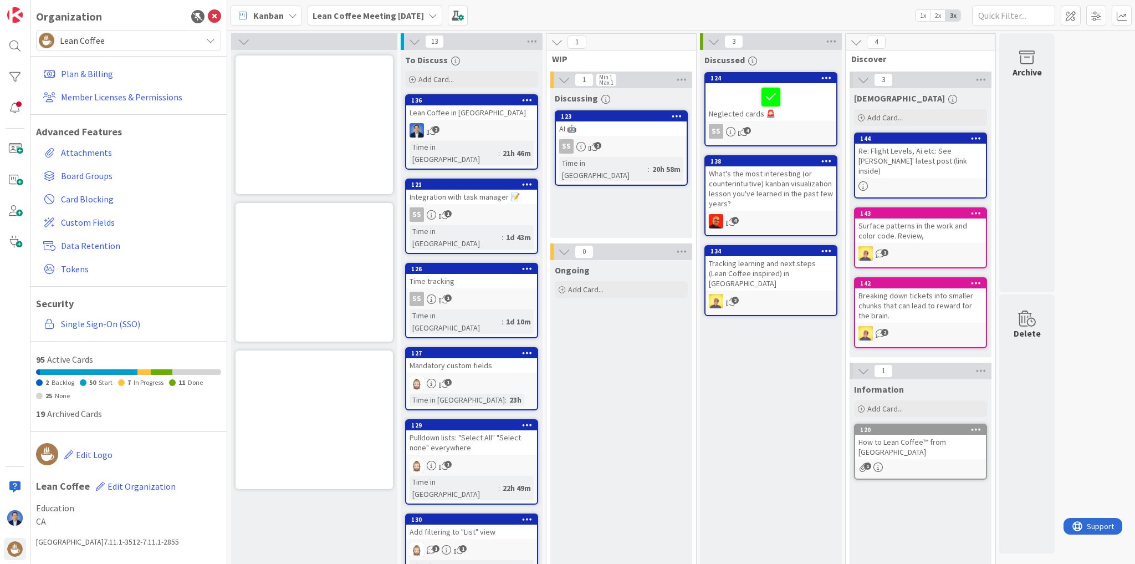
click at [120, 47] on span "Lean Coffee" at bounding box center [128, 41] width 136 height 16
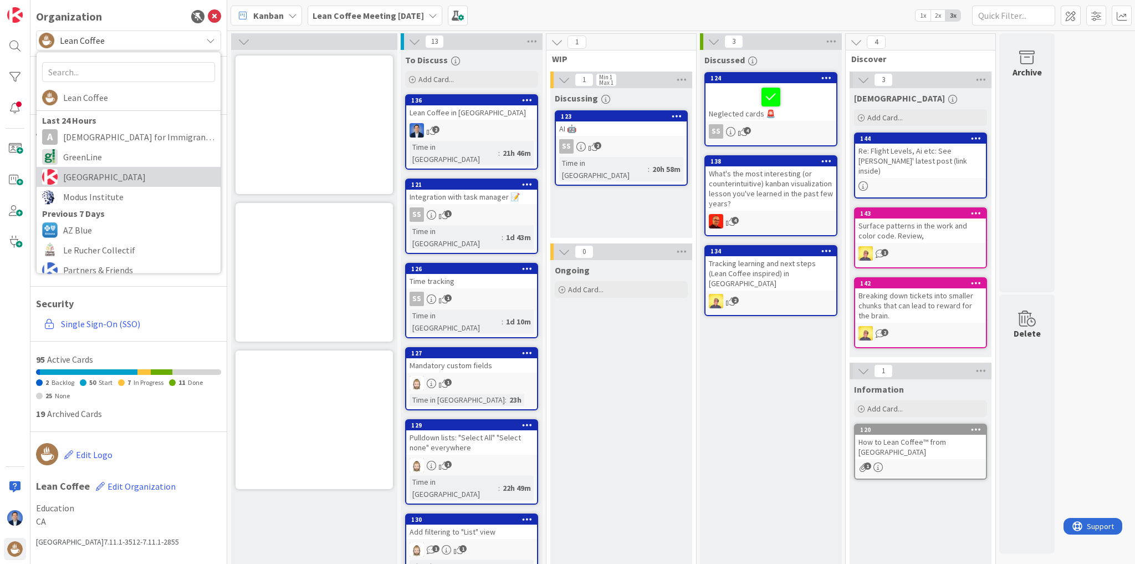
click at [102, 169] on span "[GEOGRAPHIC_DATA]" at bounding box center [139, 177] width 152 height 17
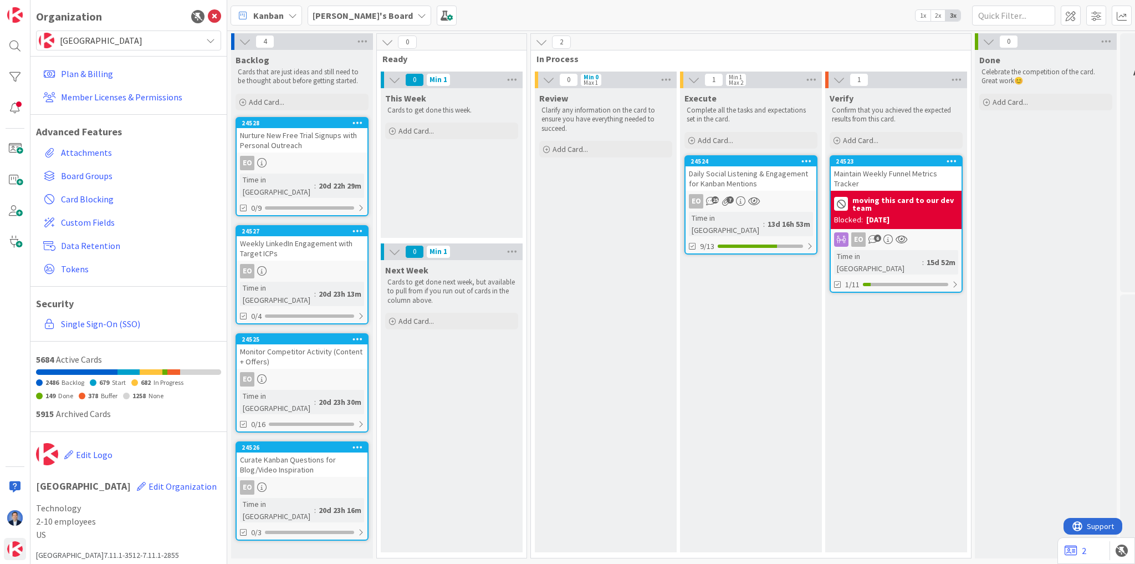
click at [350, 16] on b "[PERSON_NAME]'s Board" at bounding box center [363, 15] width 100 height 11
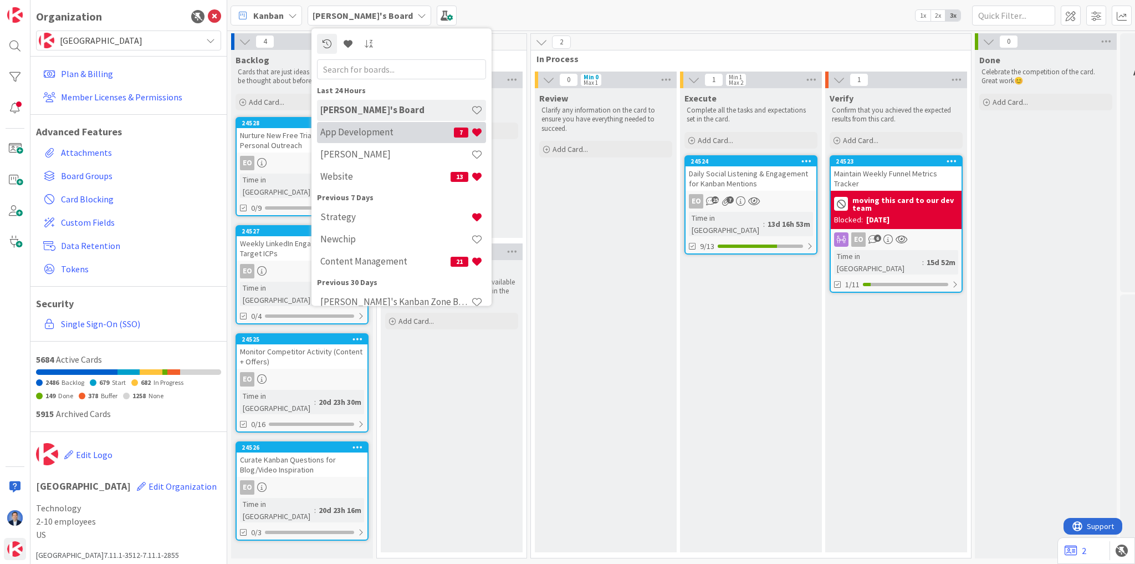
click at [365, 127] on h4 "App Development" at bounding box center [387, 132] width 134 height 11
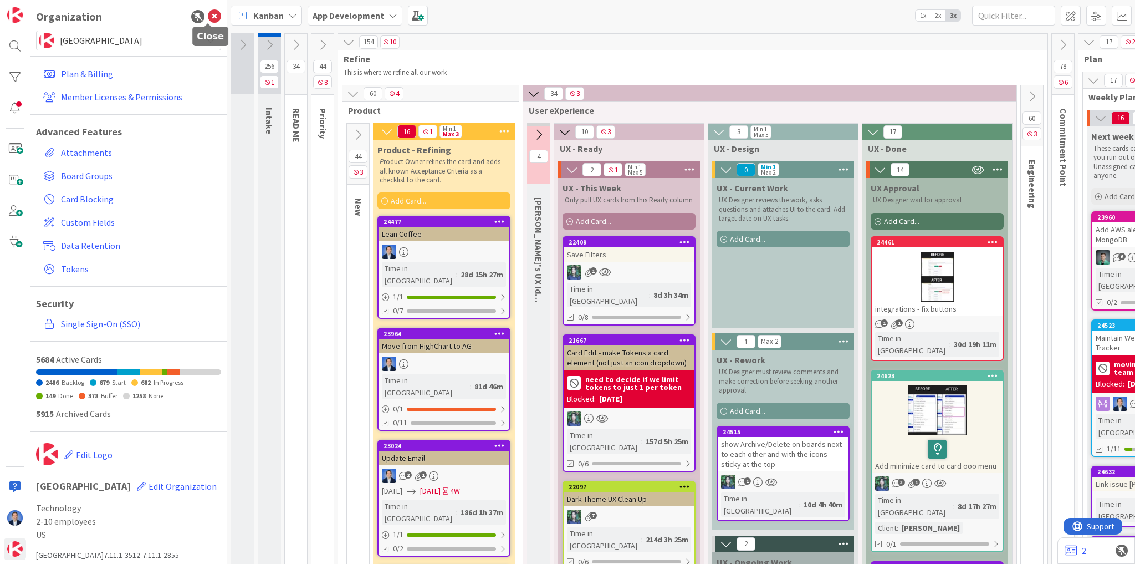
click at [208, 16] on icon at bounding box center [214, 16] width 13 height 13
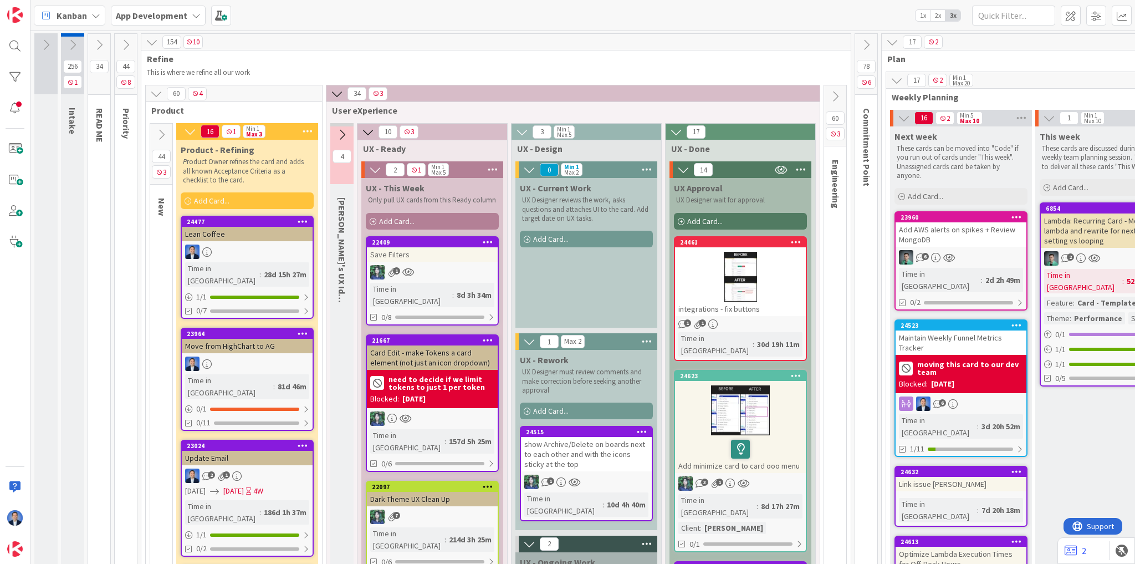
click at [150, 44] on icon at bounding box center [152, 42] width 12 height 12
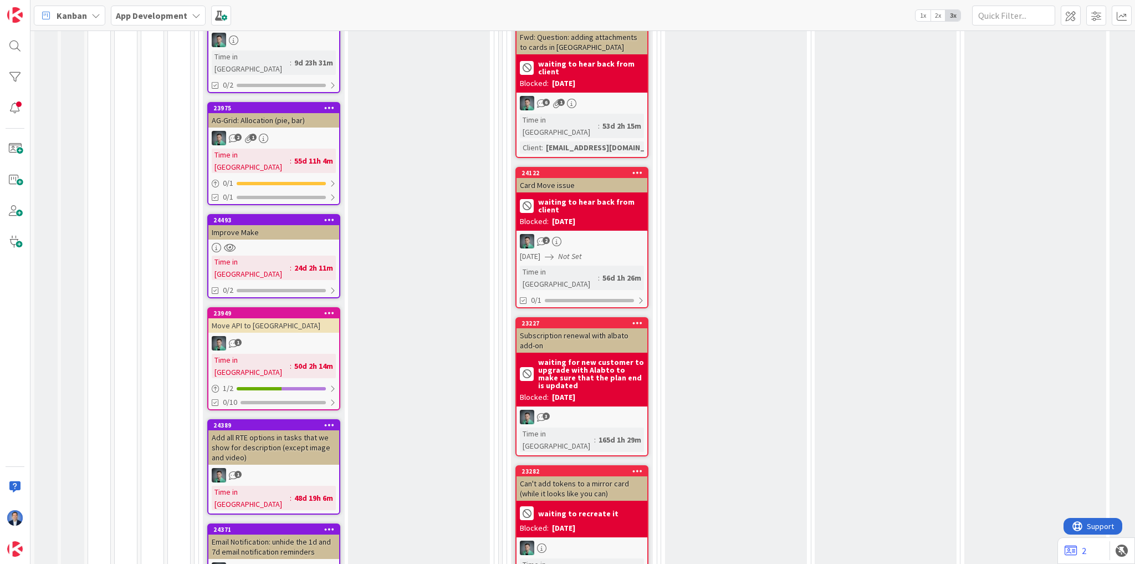
scroll to position [665, 0]
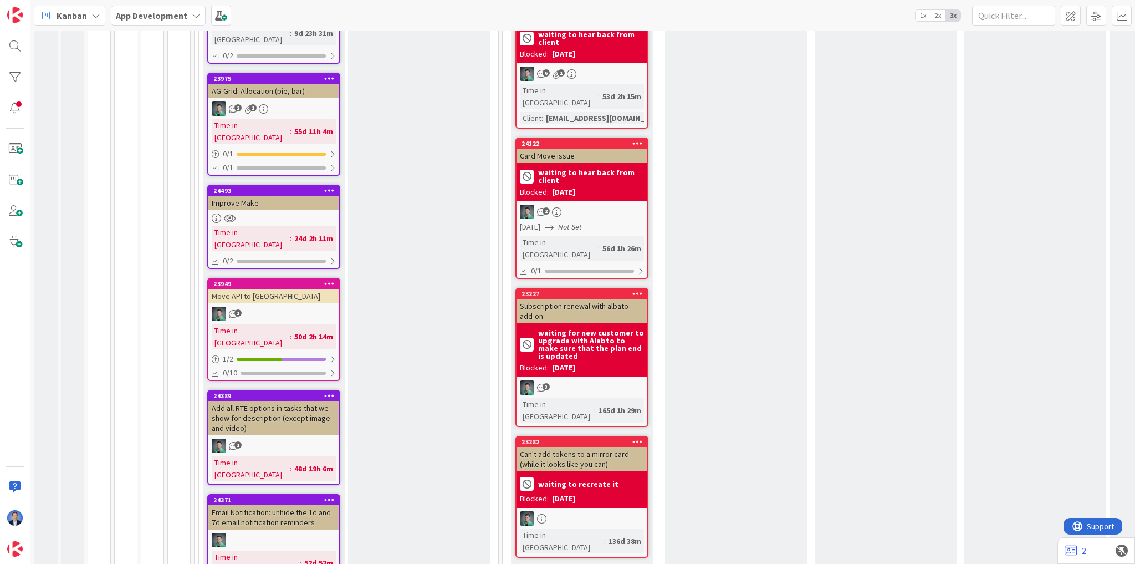
click at [637, 289] on icon at bounding box center [637, 293] width 11 height 8
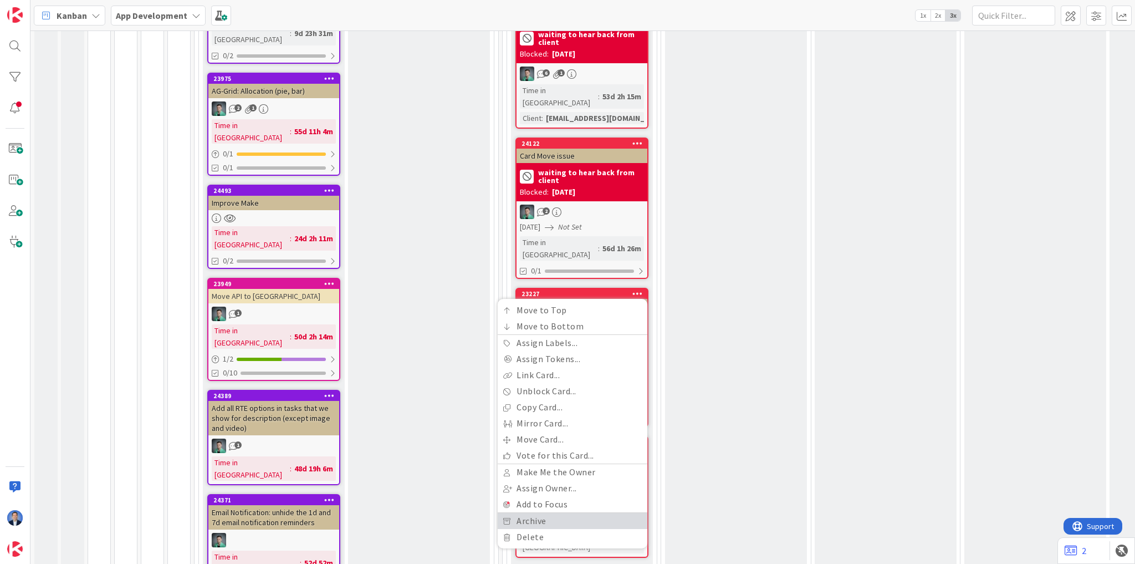
click at [564, 513] on link "Archive" at bounding box center [573, 521] width 150 height 16
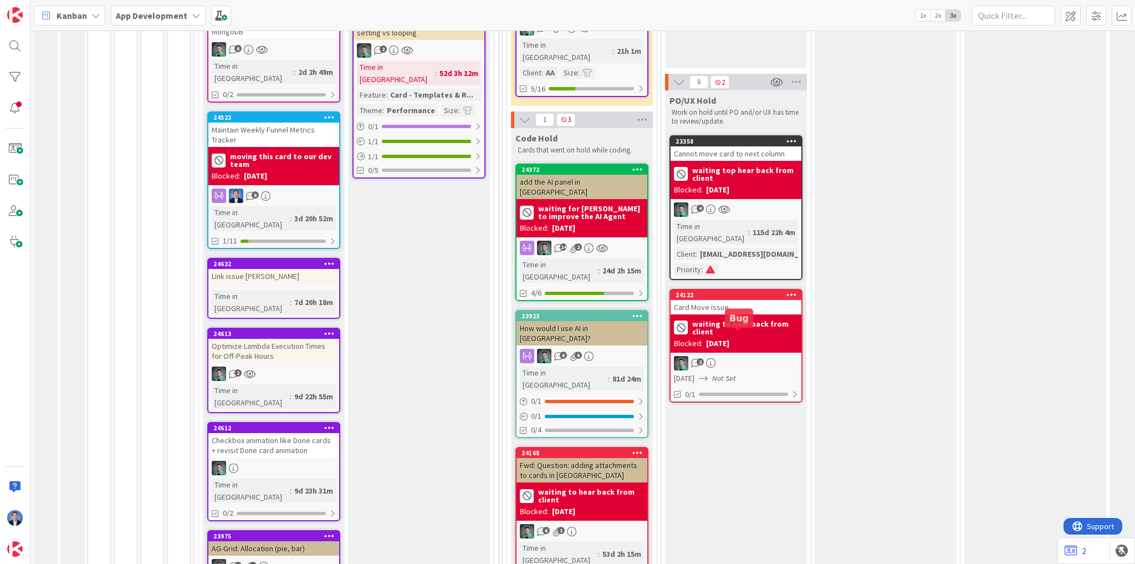
scroll to position [310, 0]
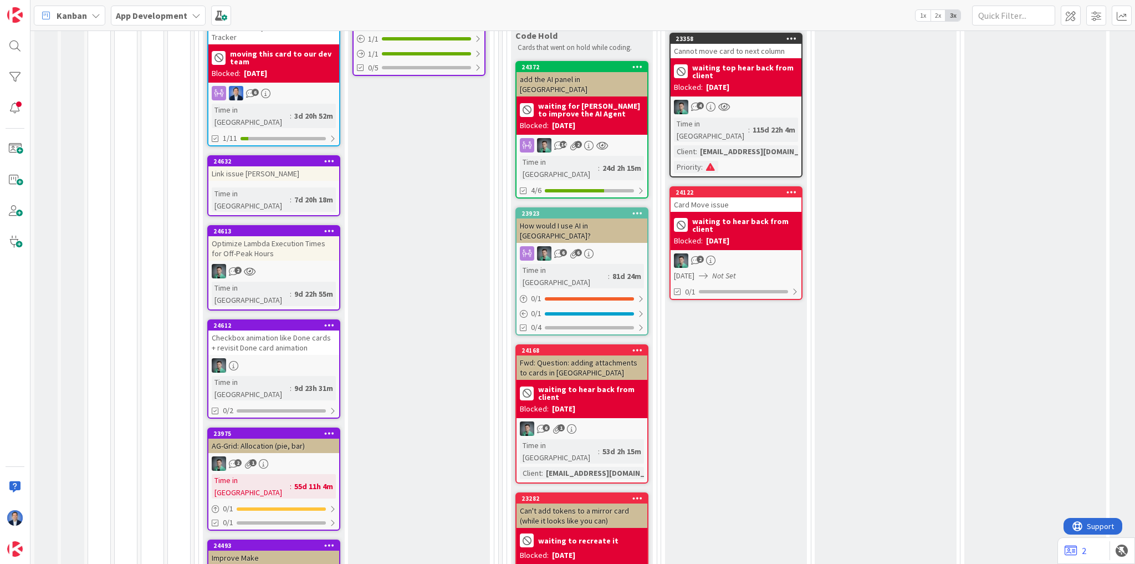
click at [575, 403] on div "[DATE]" at bounding box center [563, 409] width 23 height 12
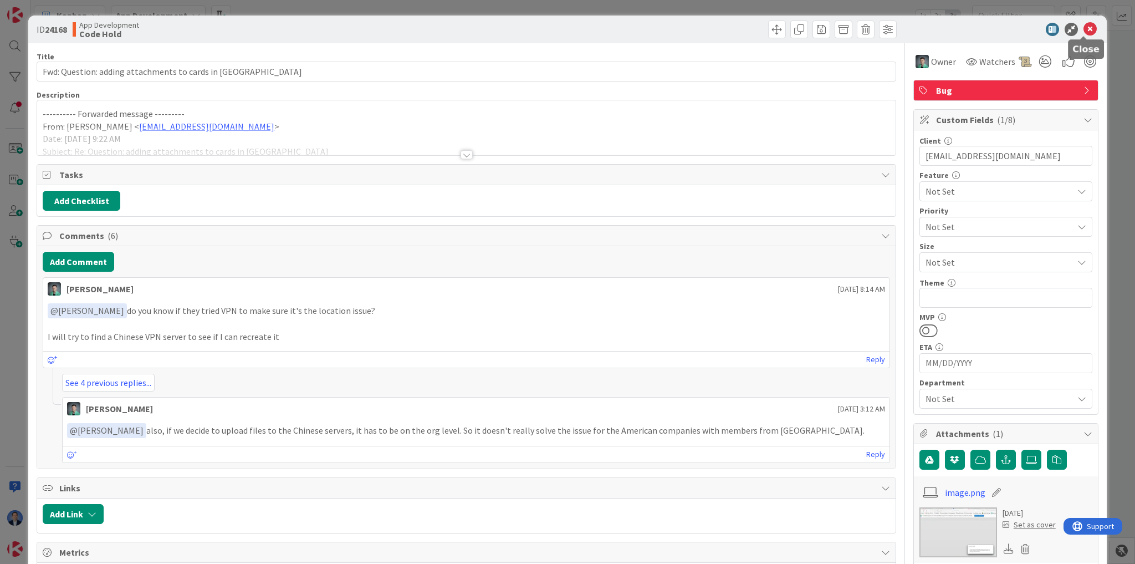
click at [1084, 31] on icon at bounding box center [1090, 29] width 13 height 13
